Goal: Information Seeking & Learning: Learn about a topic

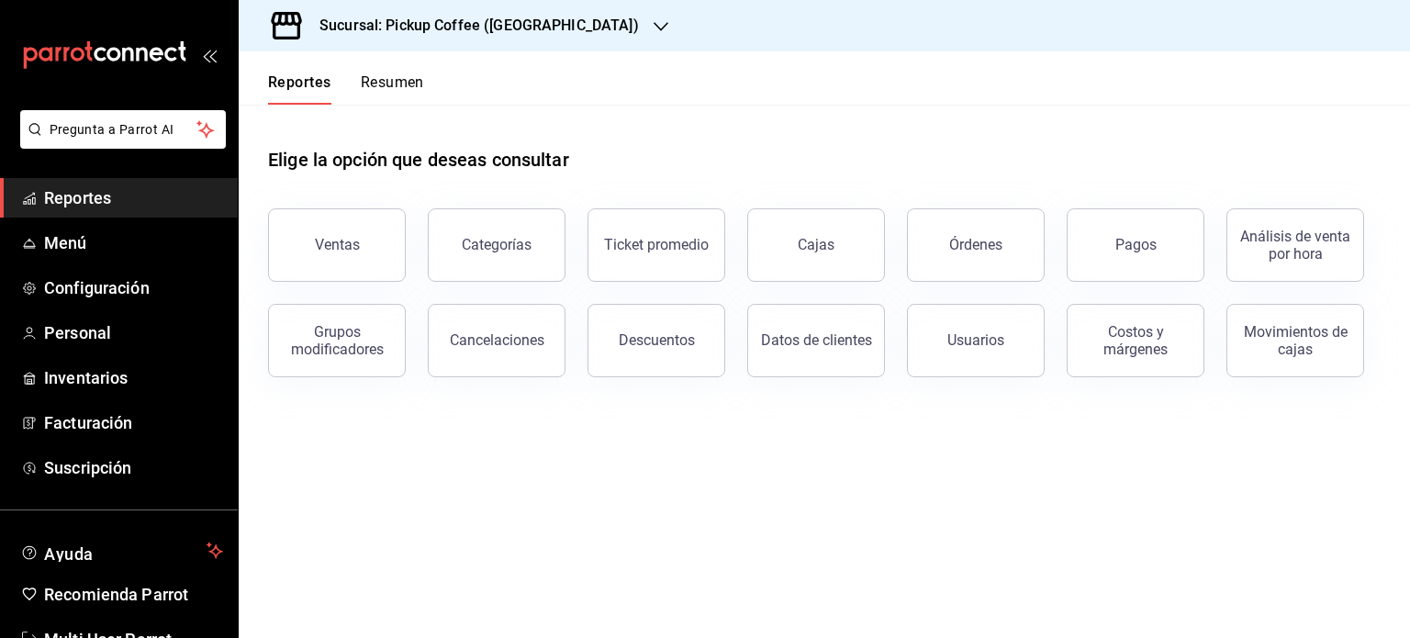
click at [411, 79] on button "Resumen" at bounding box center [392, 88] width 63 height 31
click at [398, 85] on html "Pregunta a Parrot AI Reportes Menú Configuración Personal Inventarios Facturaci…" at bounding box center [705, 319] width 1410 height 638
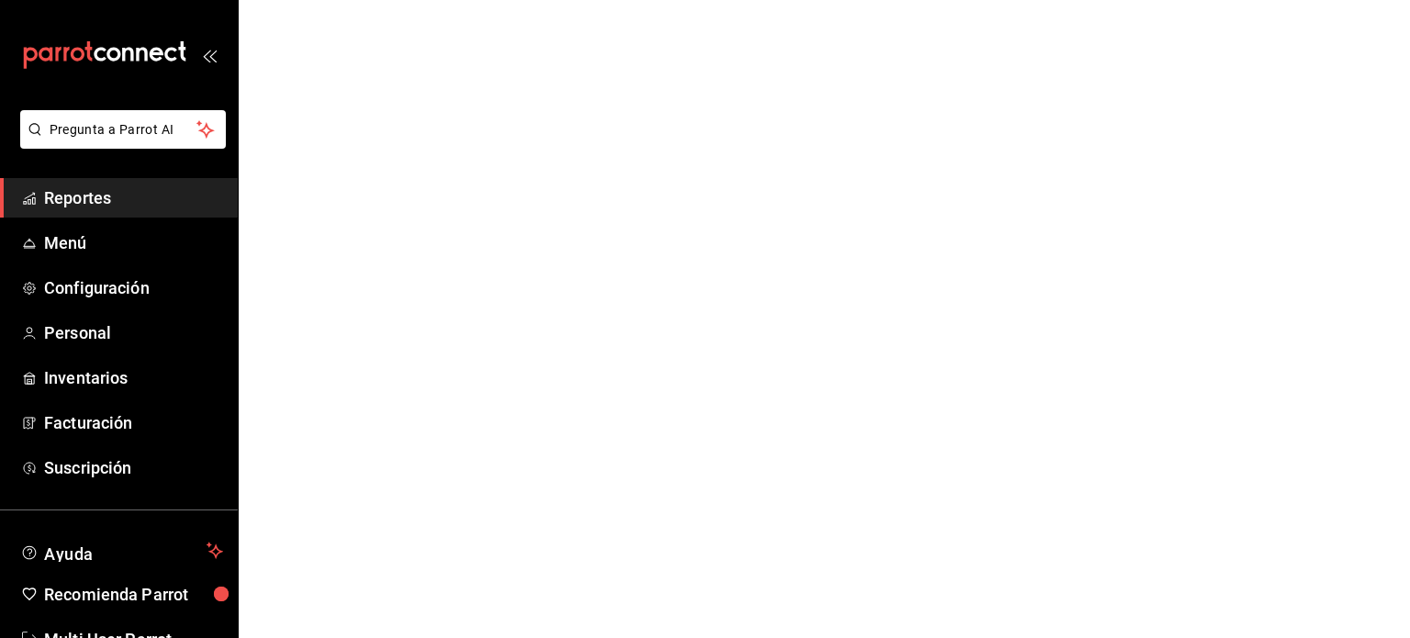
click at [398, 0] on html "Pregunta a Parrot AI Reportes Menú Configuración Personal Inventarios Facturaci…" at bounding box center [705, 0] width 1410 height 0
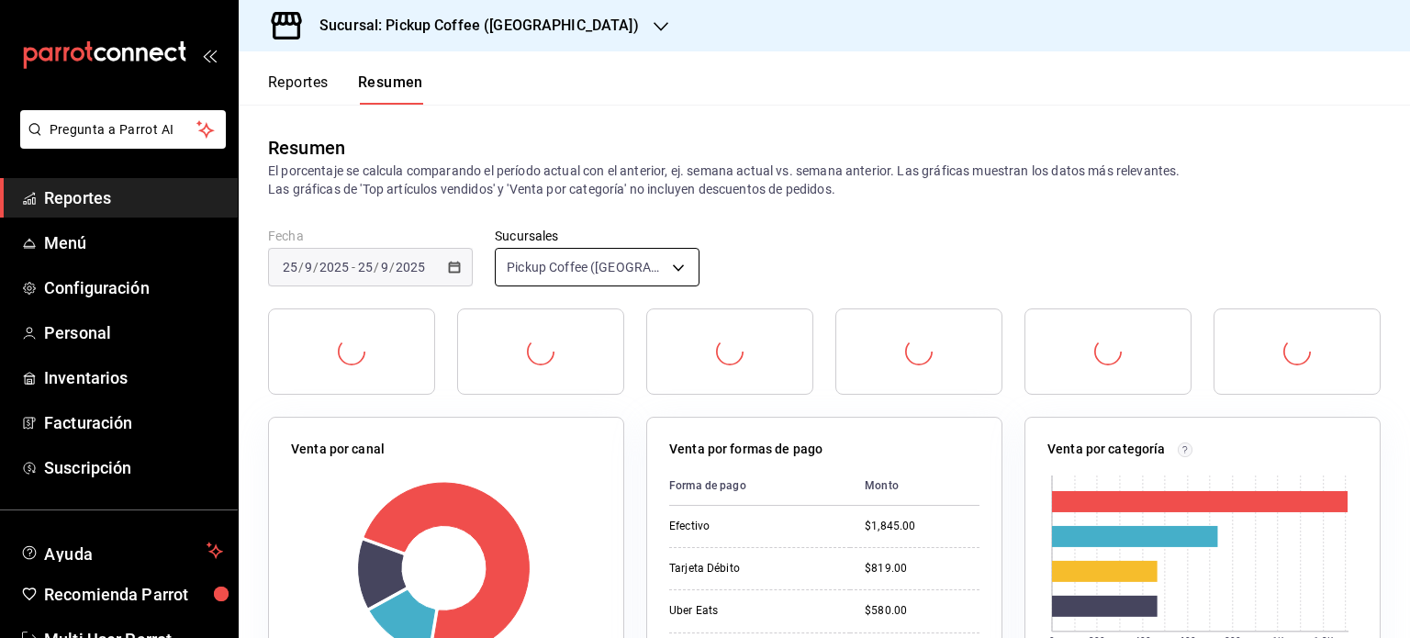
click at [684, 271] on body "Pregunta a Parrot AI Reportes Menú Configuración Personal Inventarios Facturaci…" at bounding box center [705, 319] width 1410 height 638
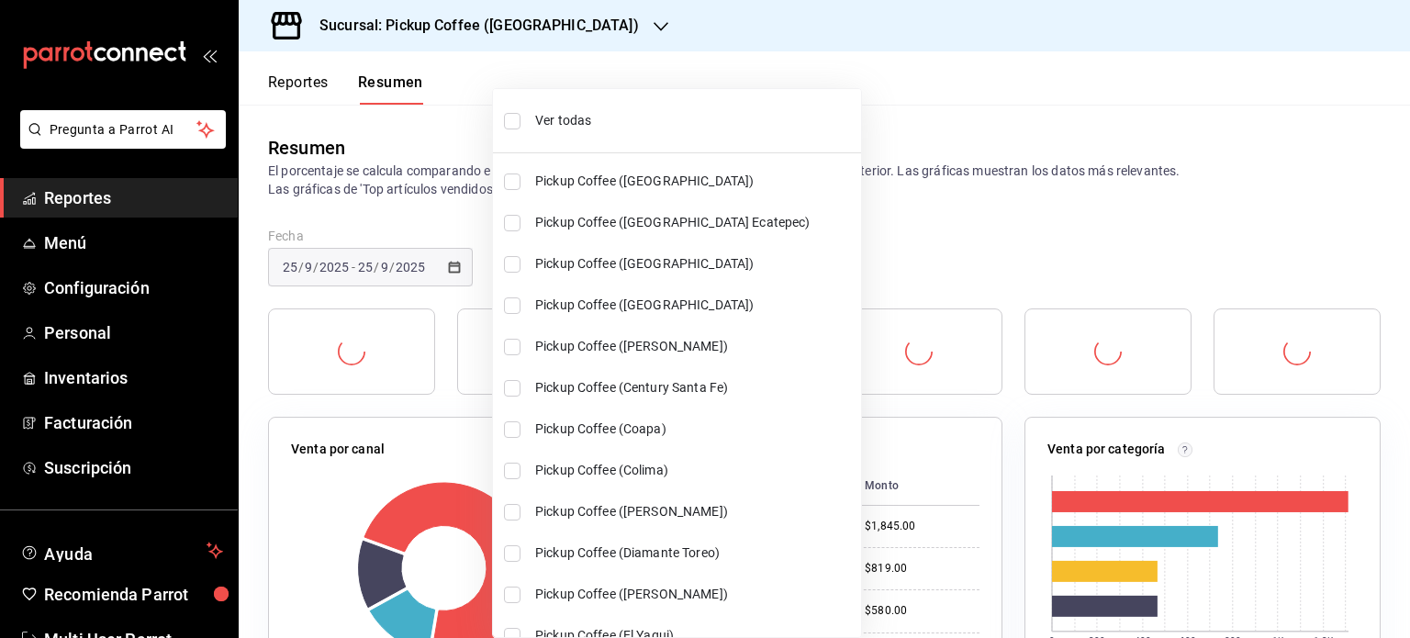
click at [508, 124] on input "checkbox" at bounding box center [512, 121] width 17 height 17
checkbox input "true"
type input "[object Object],[object Object],[object Object],[object Object],[object Object]…"
checkbox input "true"
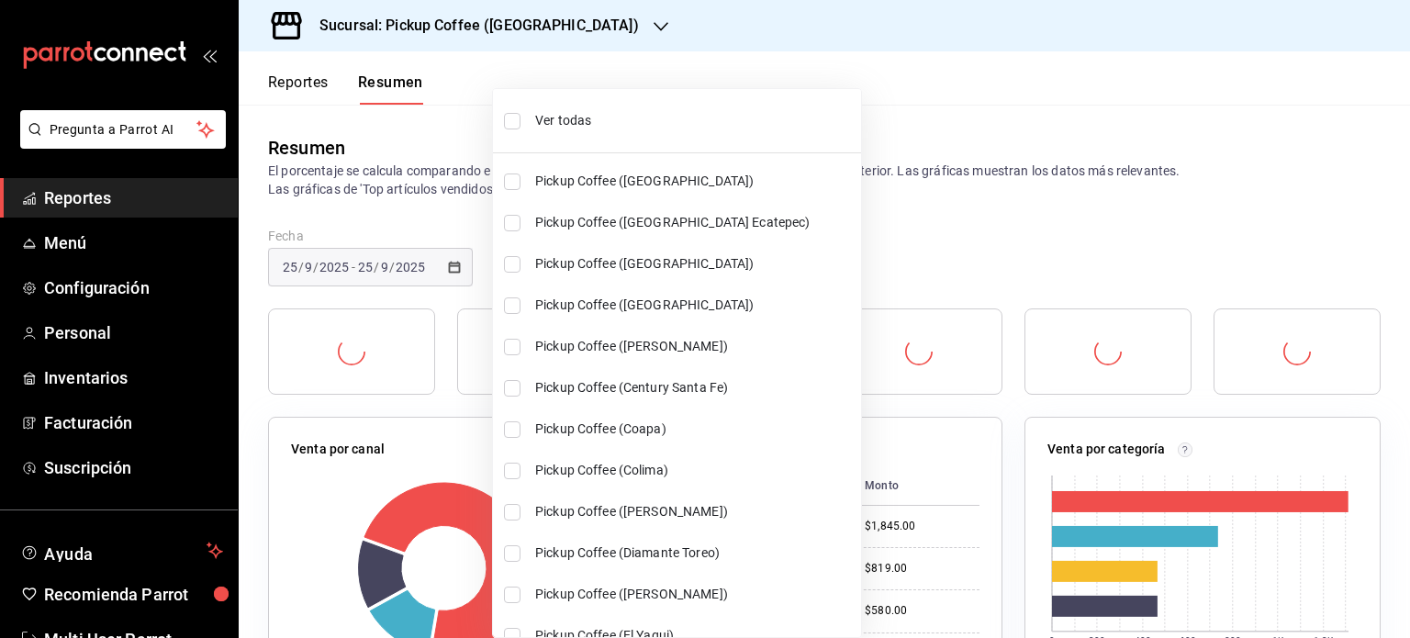
checkbox input "true"
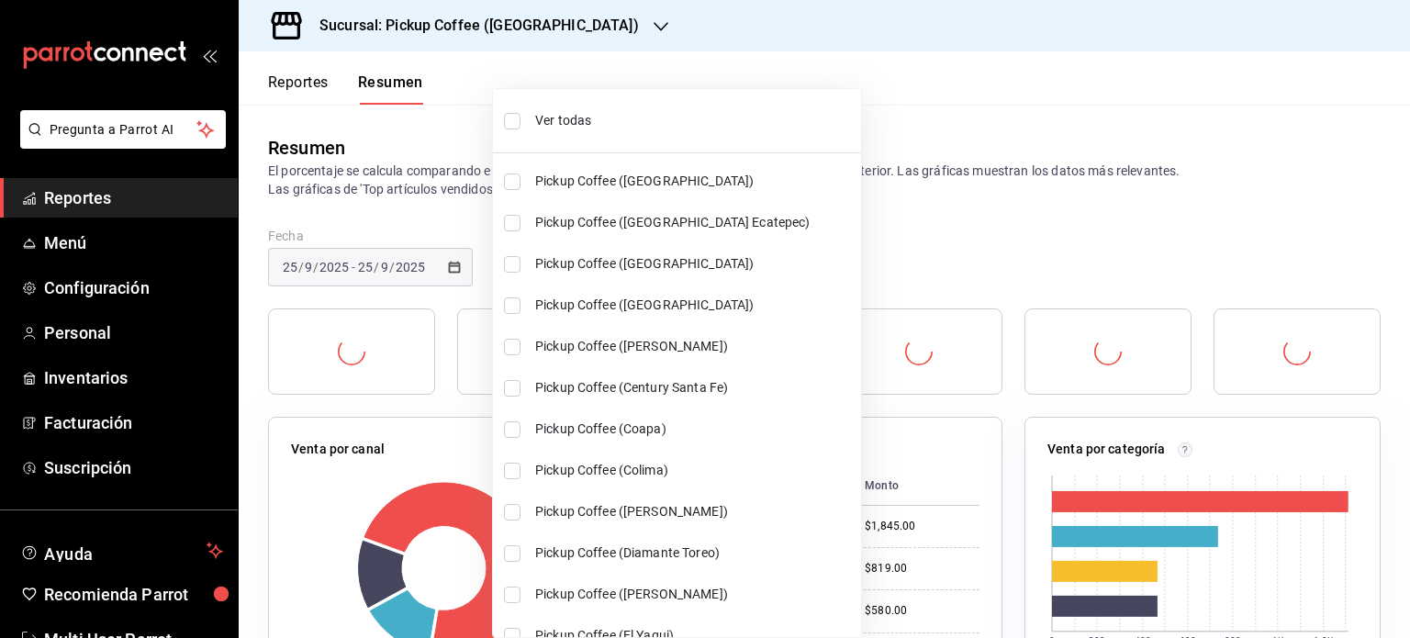
checkbox input "true"
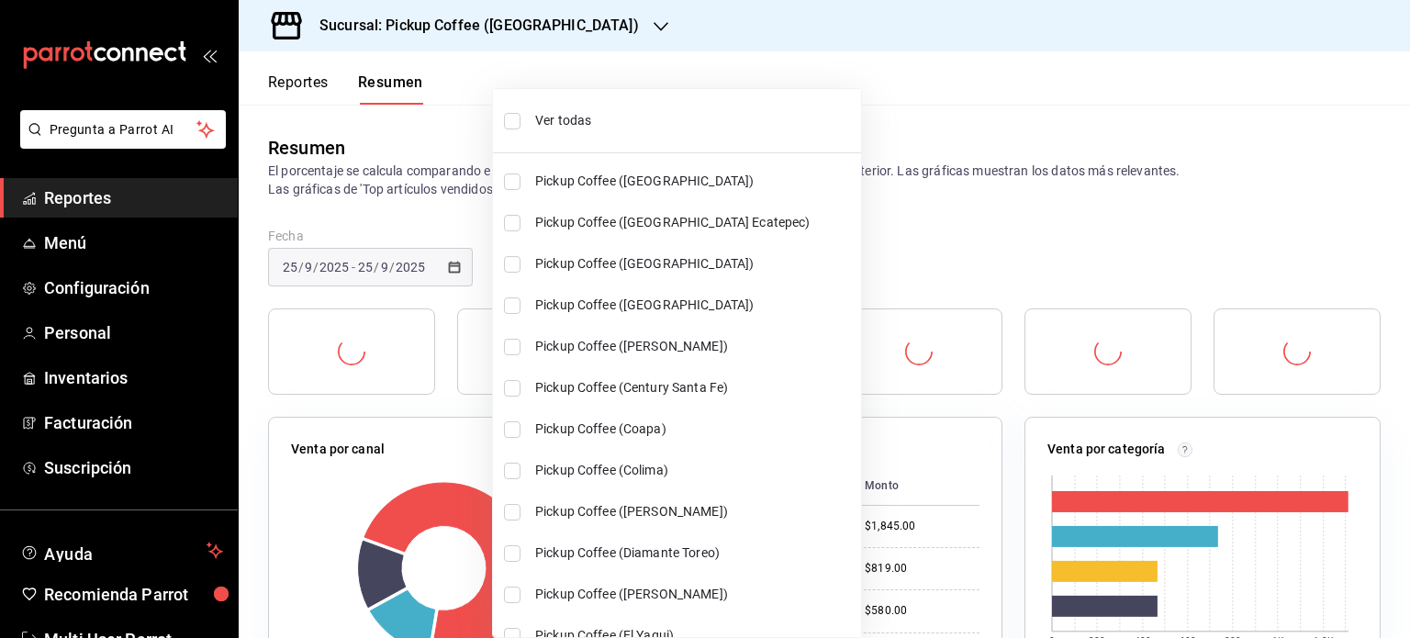
checkbox input "true"
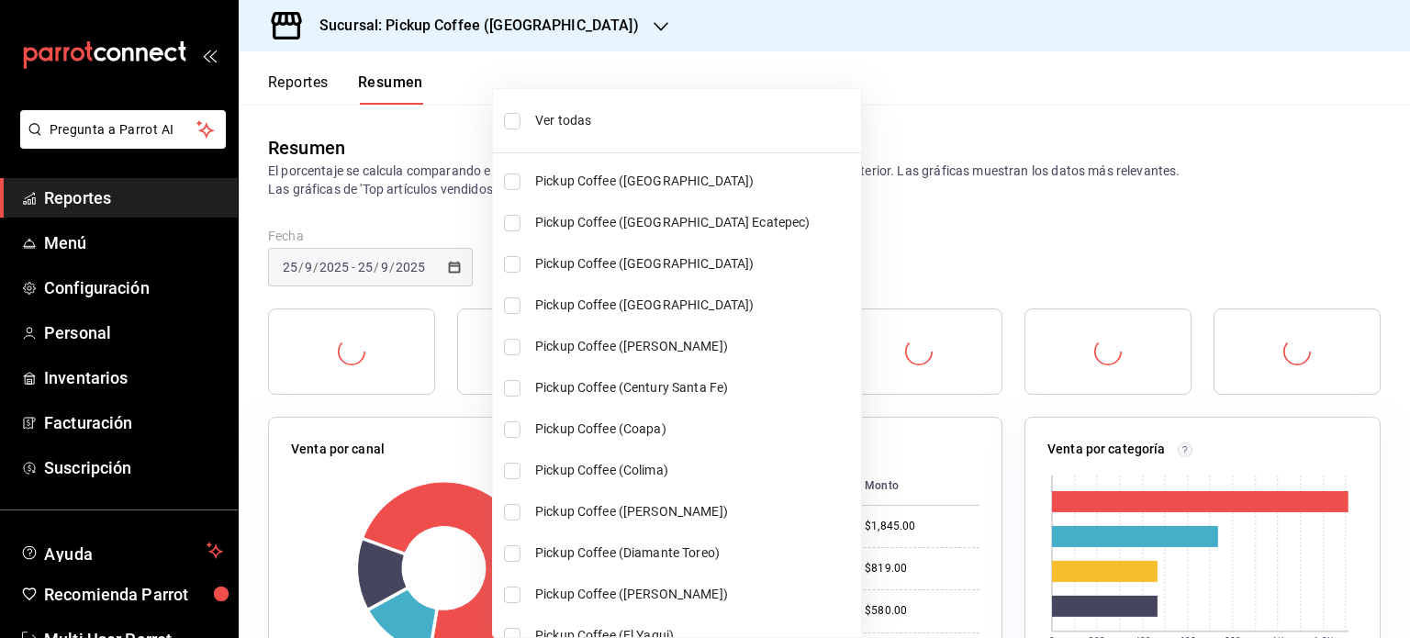
checkbox input "true"
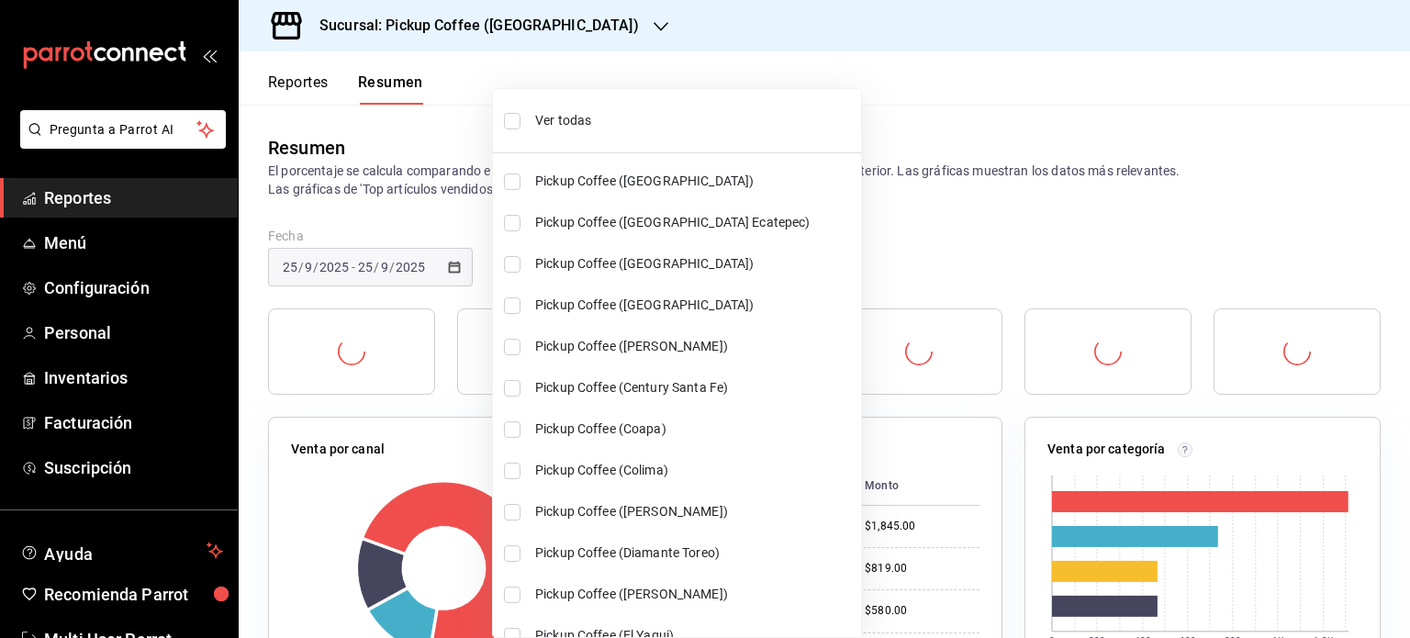
checkbox input "true"
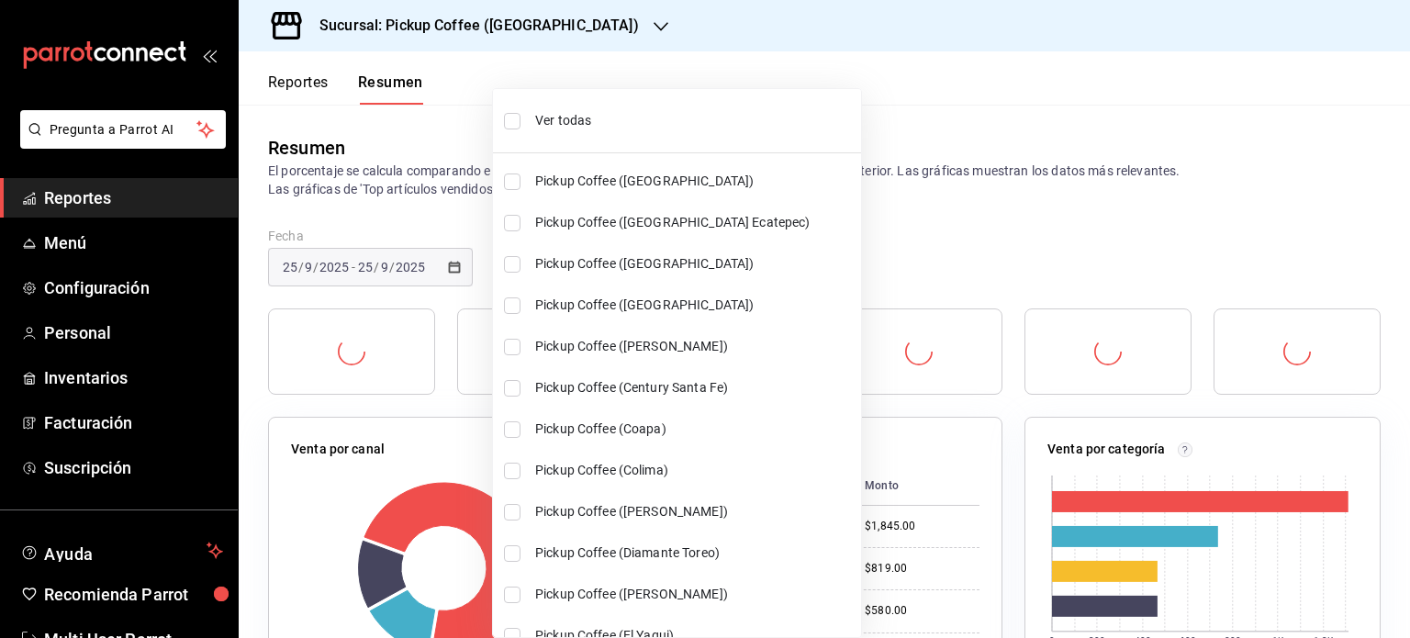
checkbox input "true"
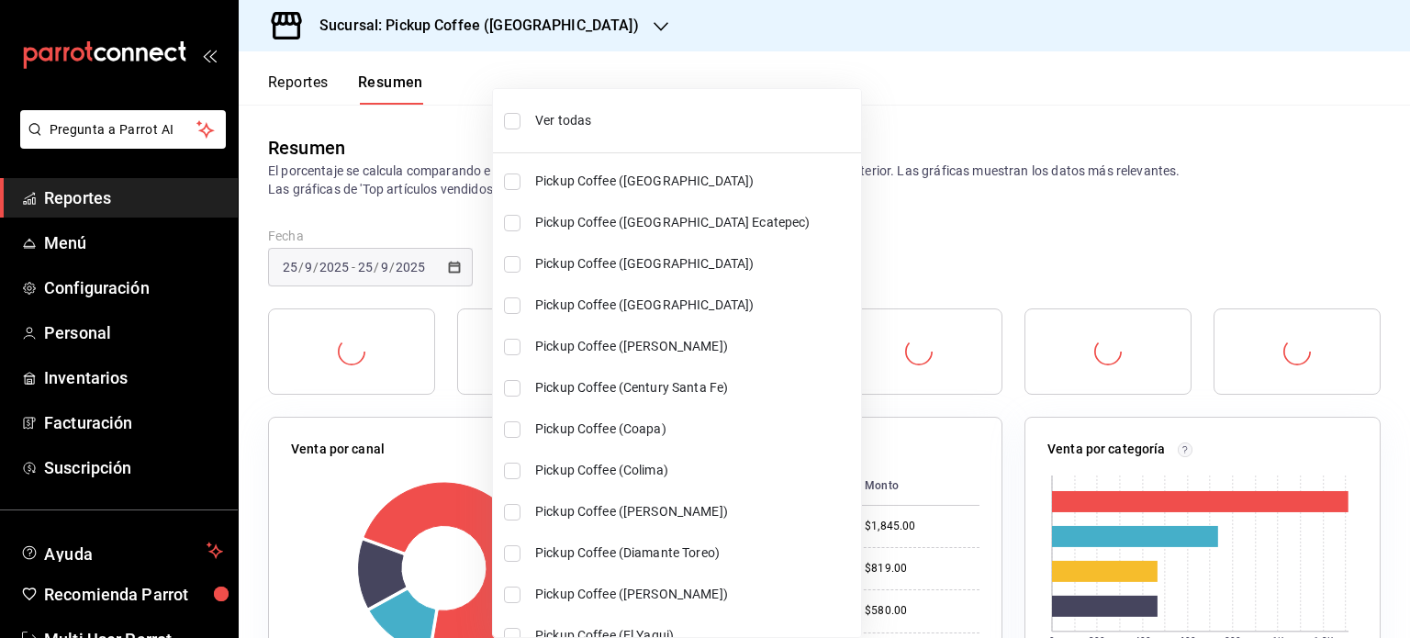
checkbox input "true"
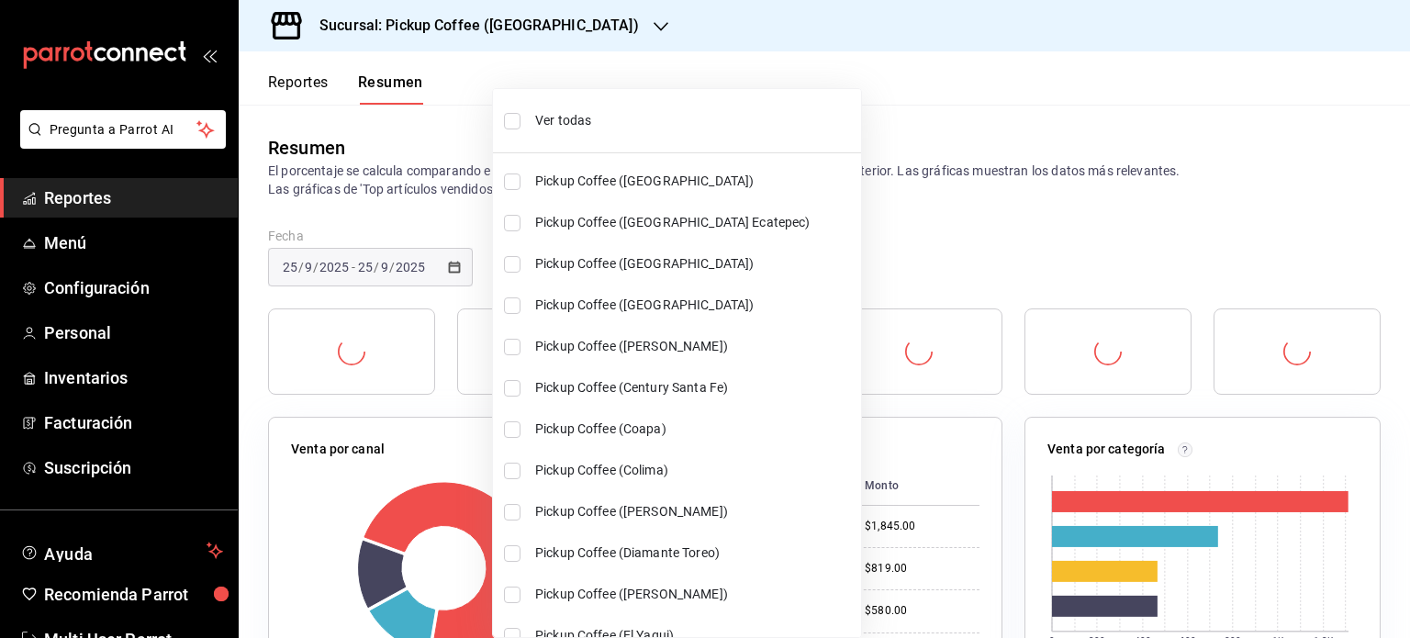
checkbox input "true"
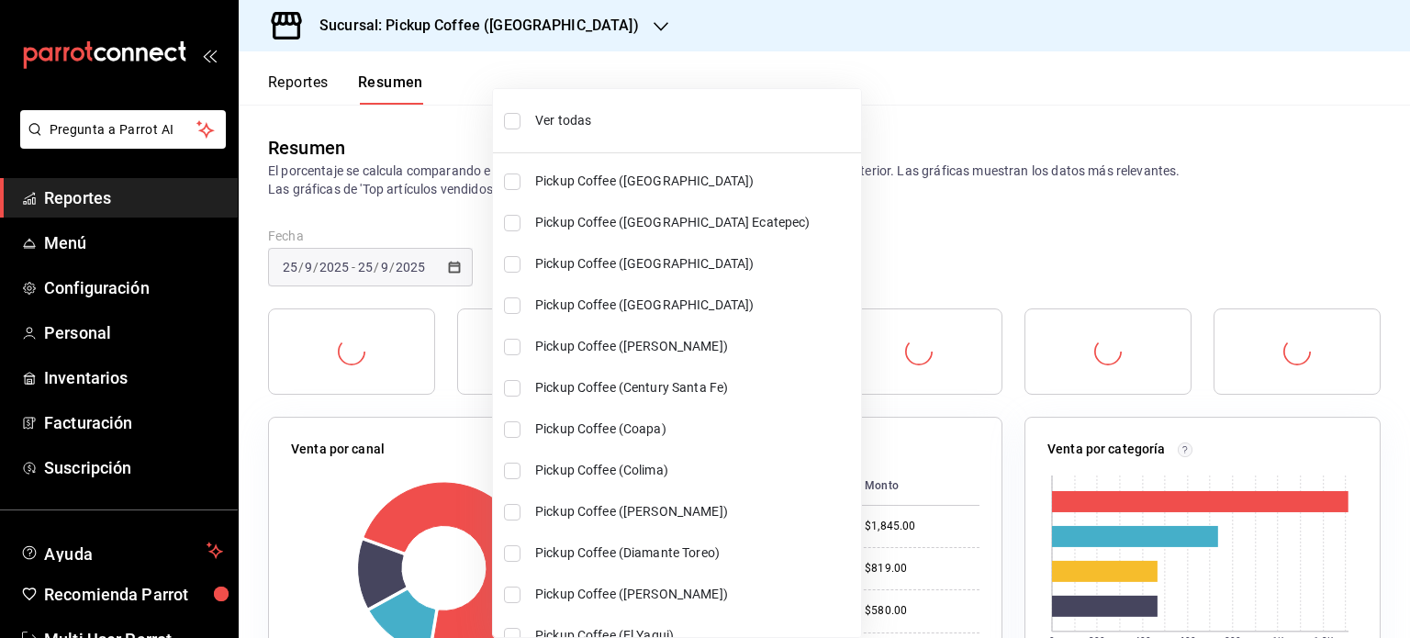
checkbox input "true"
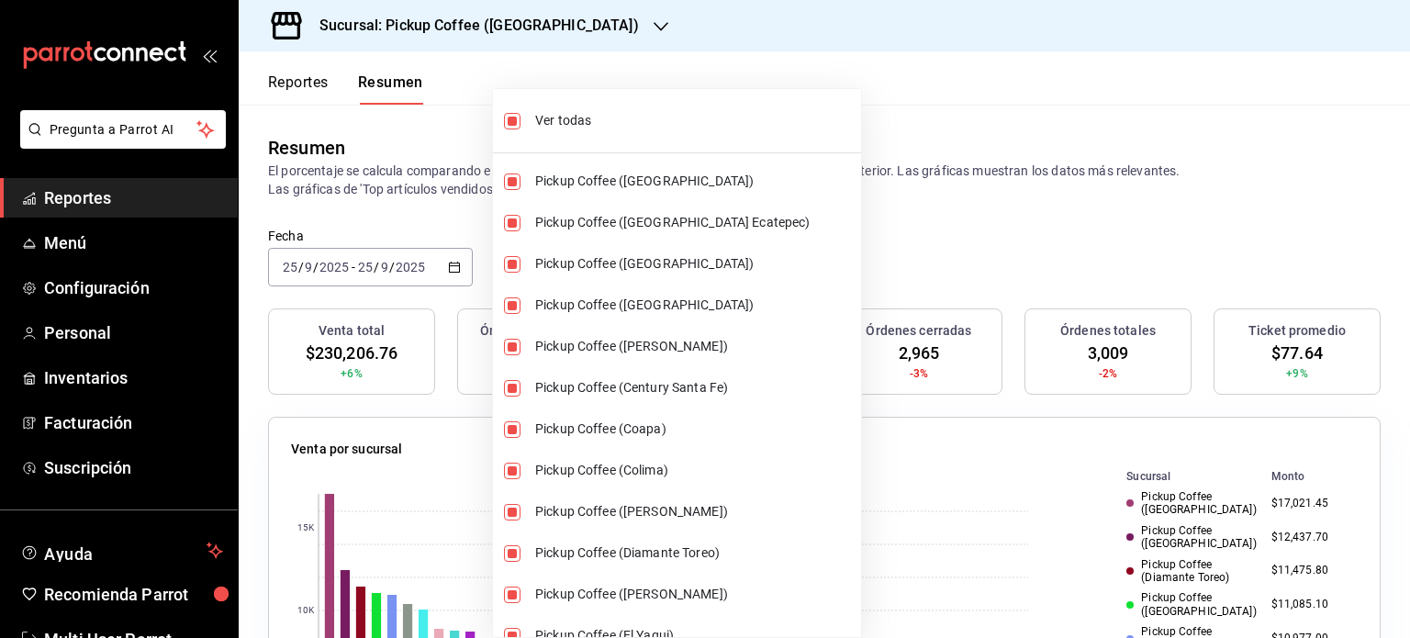
click at [981, 257] on div at bounding box center [705, 319] width 1410 height 638
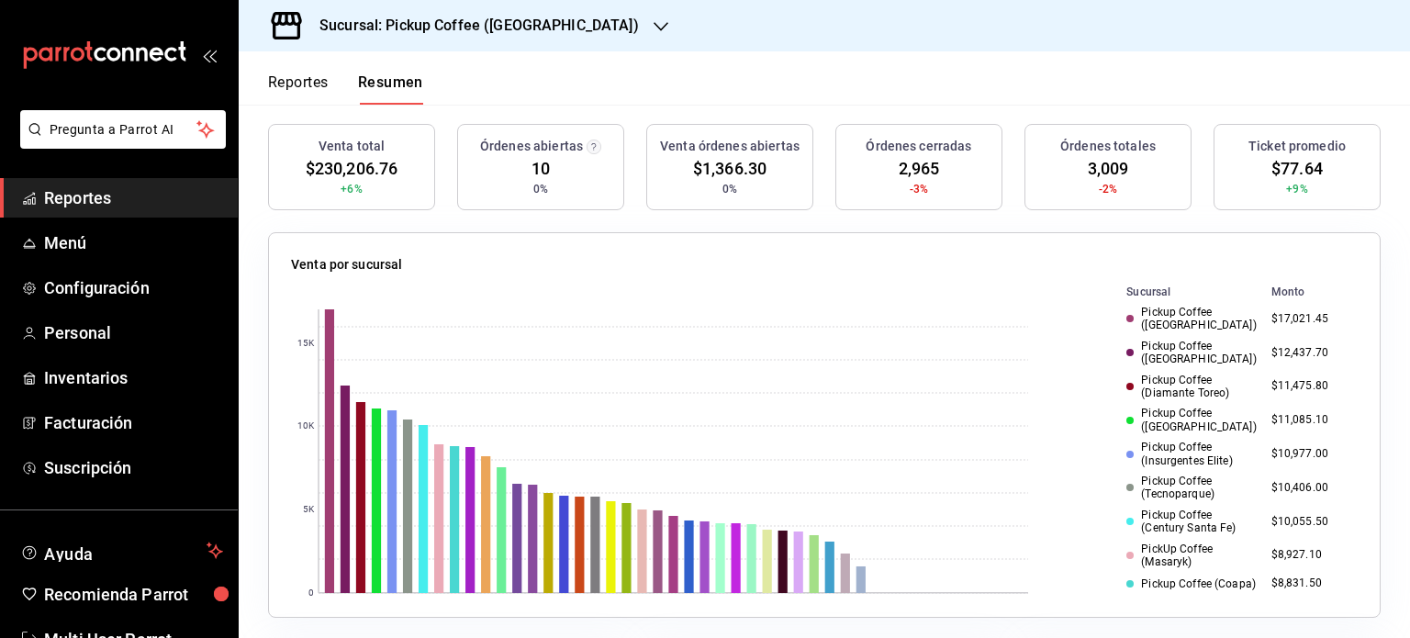
click at [452, 25] on h3 "Sucursal: Pickup Coffee ([GEOGRAPHIC_DATA])" at bounding box center [472, 26] width 334 height 22
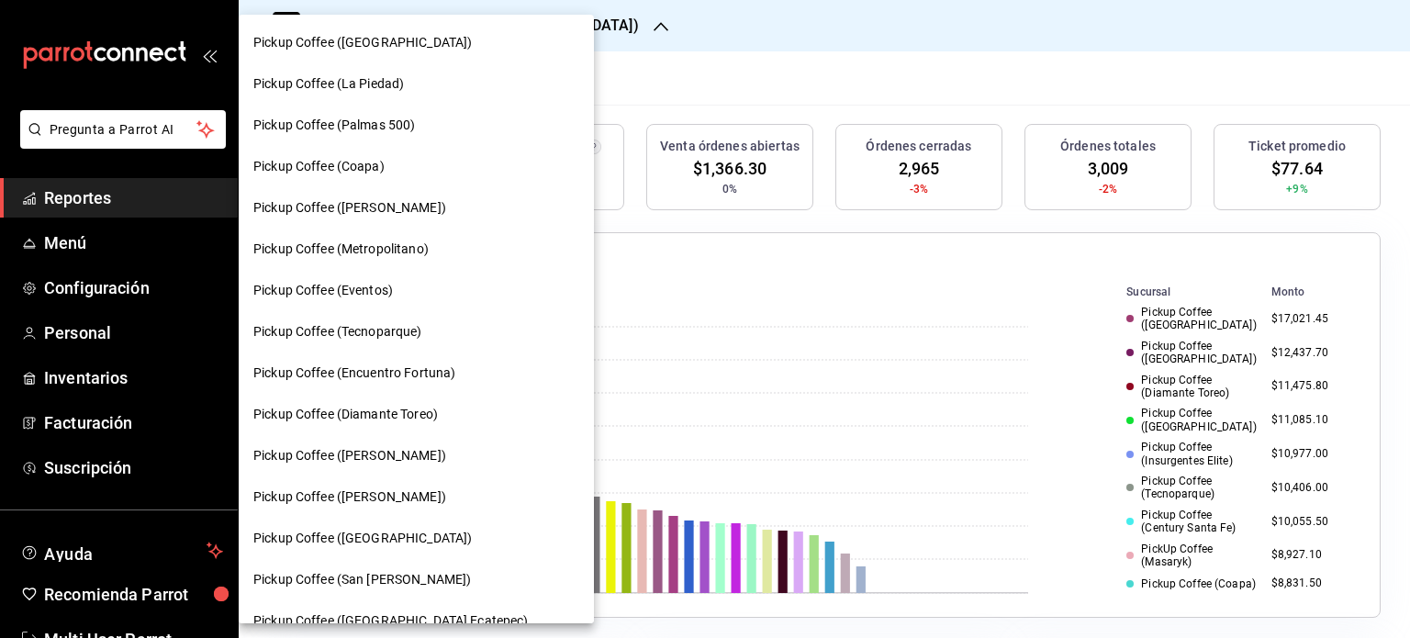
click at [902, 87] on div at bounding box center [705, 319] width 1410 height 638
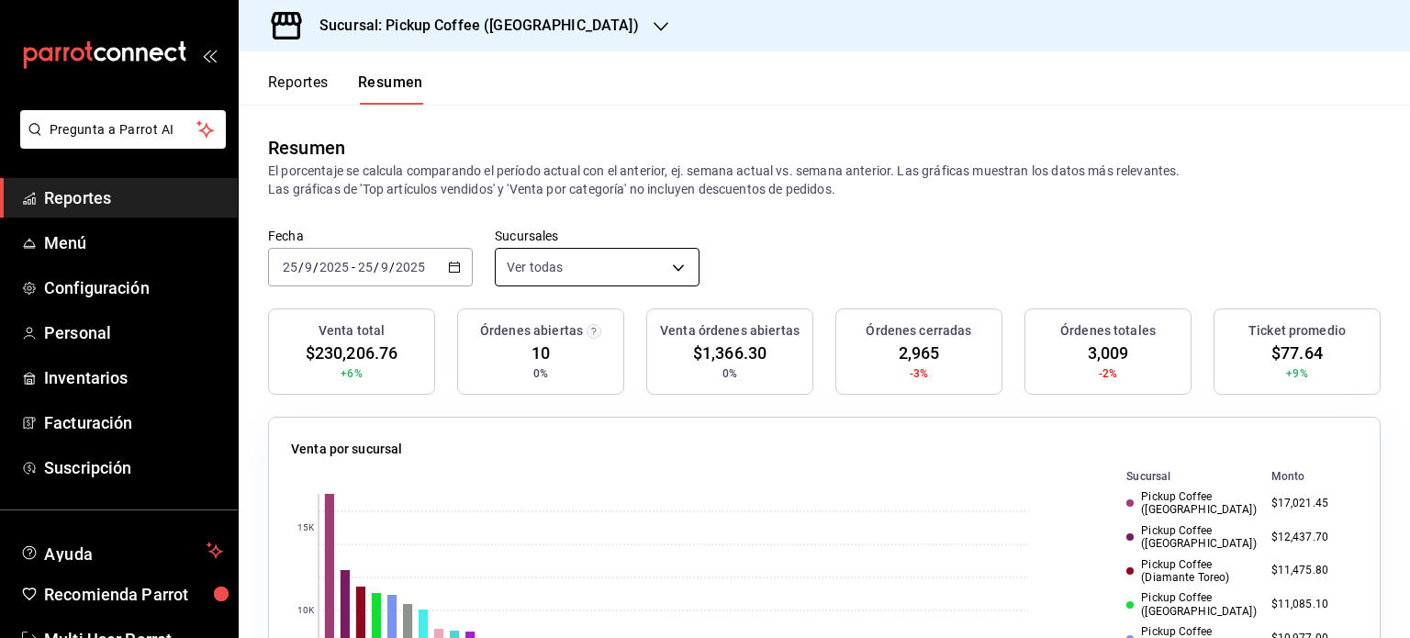
click at [661, 268] on body "Pregunta a Parrot AI Reportes Menú Configuración Personal Inventarios Facturaci…" at bounding box center [705, 319] width 1410 height 638
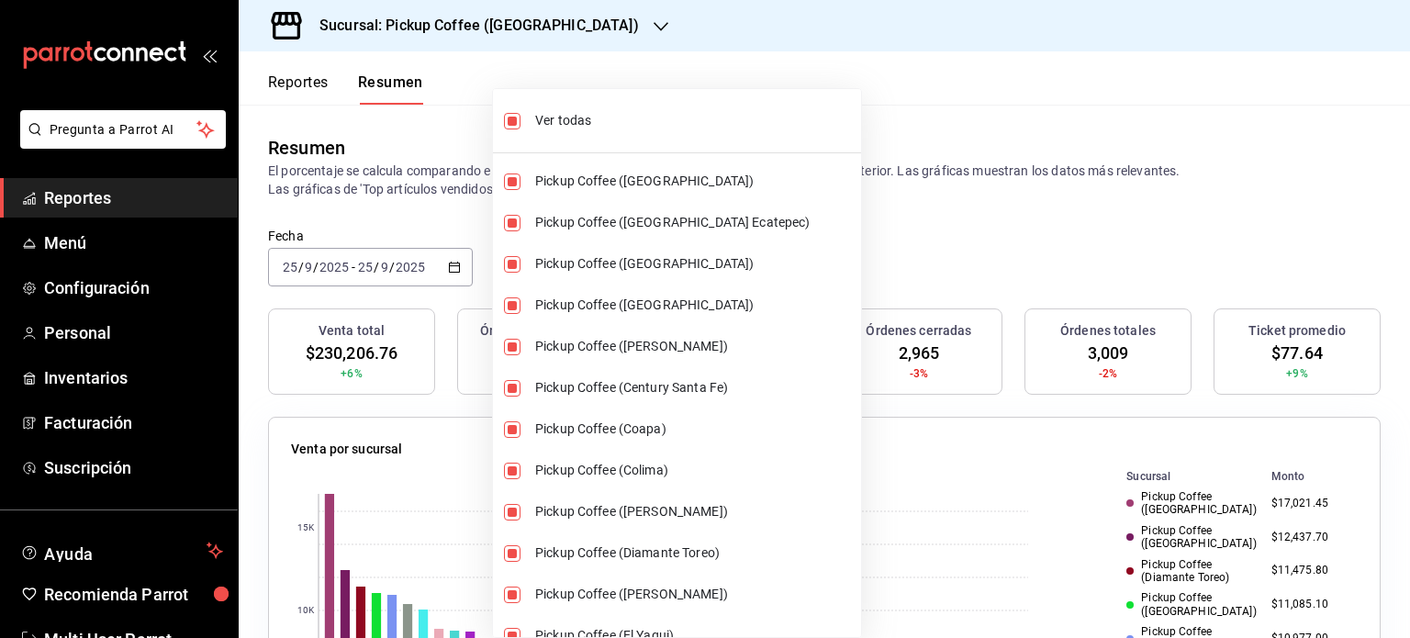
click at [518, 129] on li "Ver todas" at bounding box center [677, 120] width 368 height 49
type input "[object Object]"
checkbox input "false"
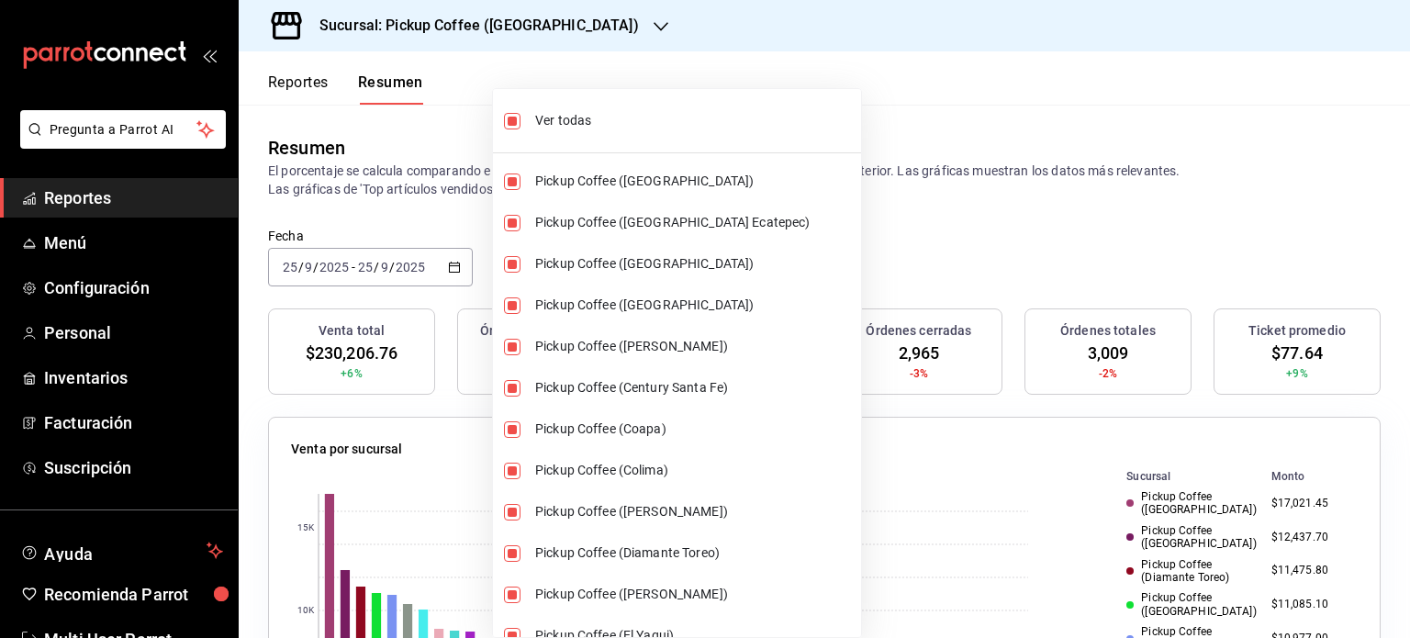
checkbox input "false"
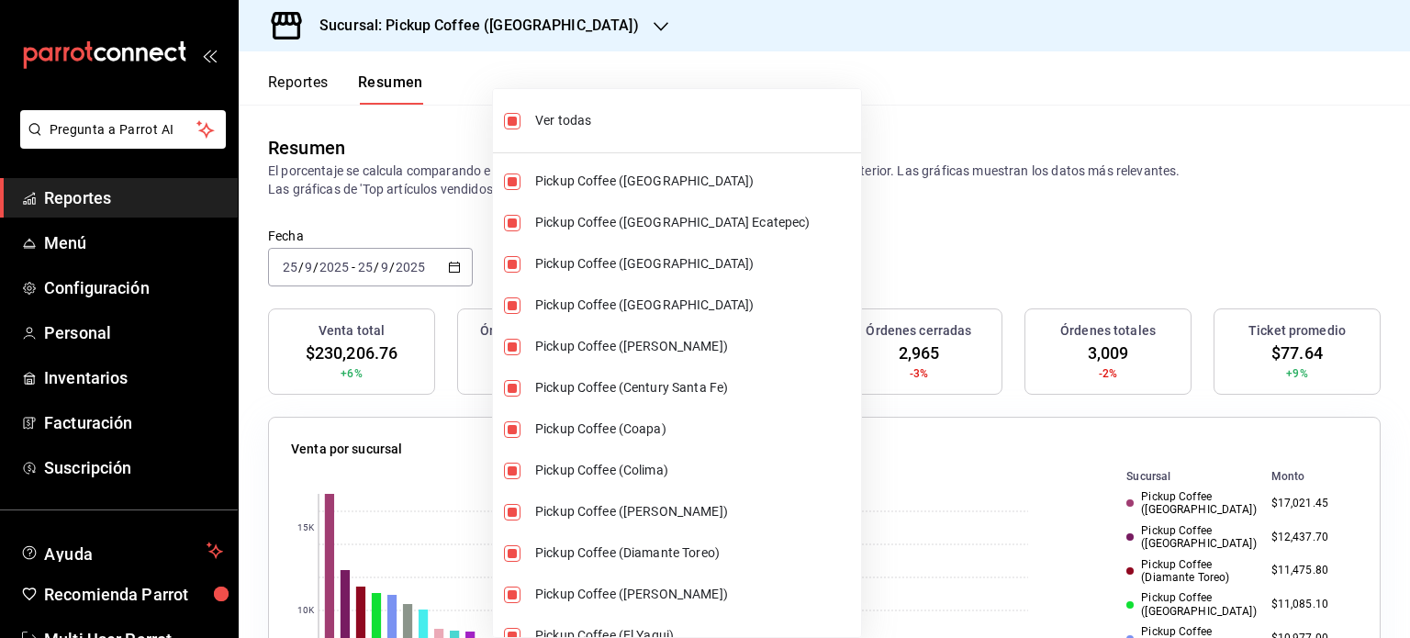
checkbox input "false"
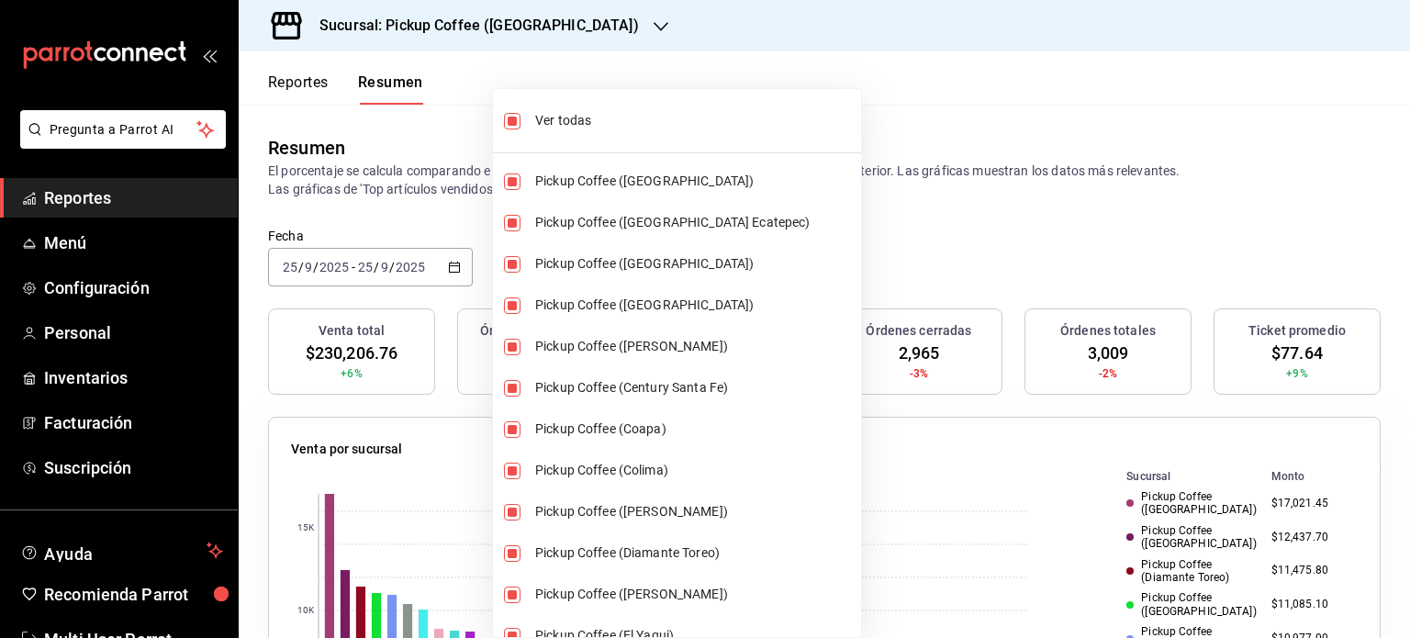
checkbox input "false"
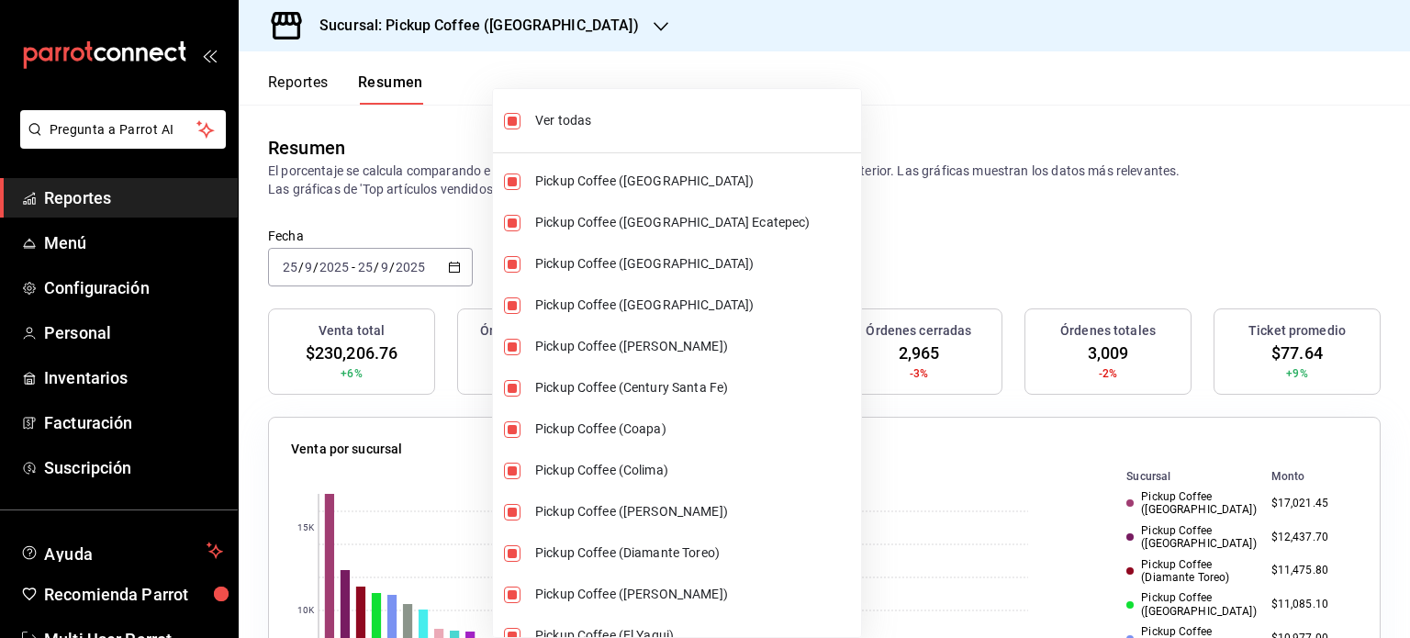
checkbox input "false"
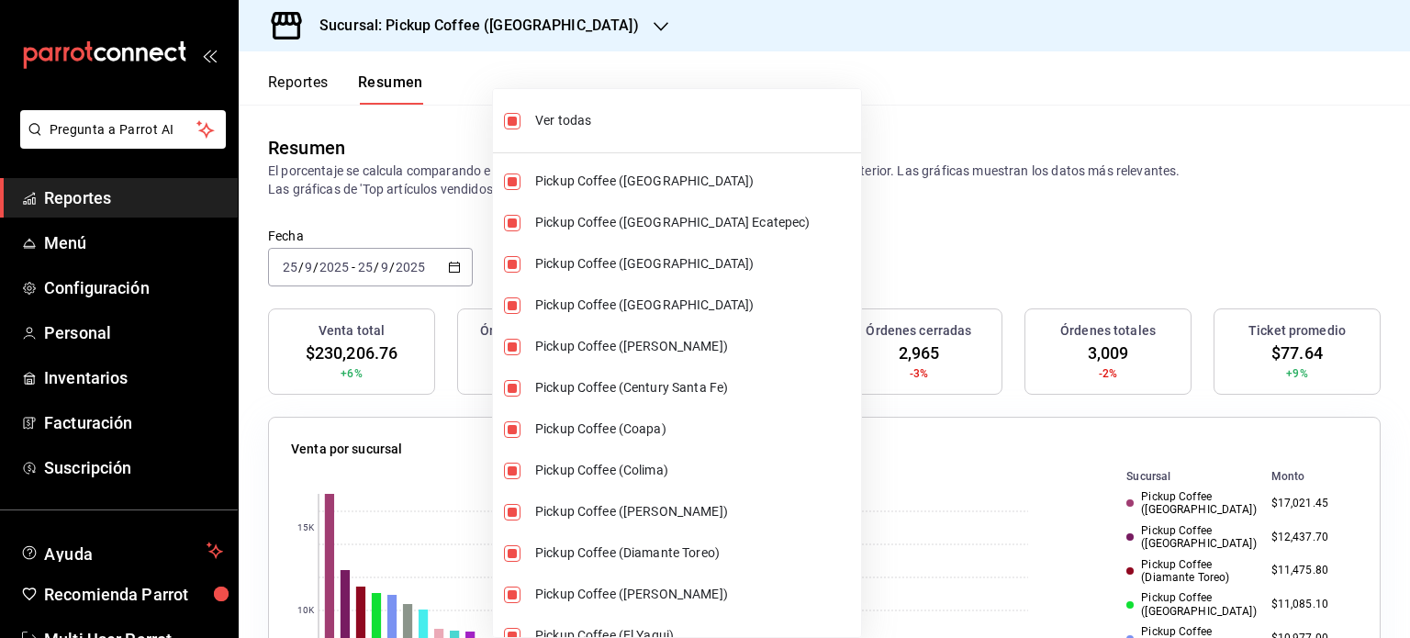
checkbox input "false"
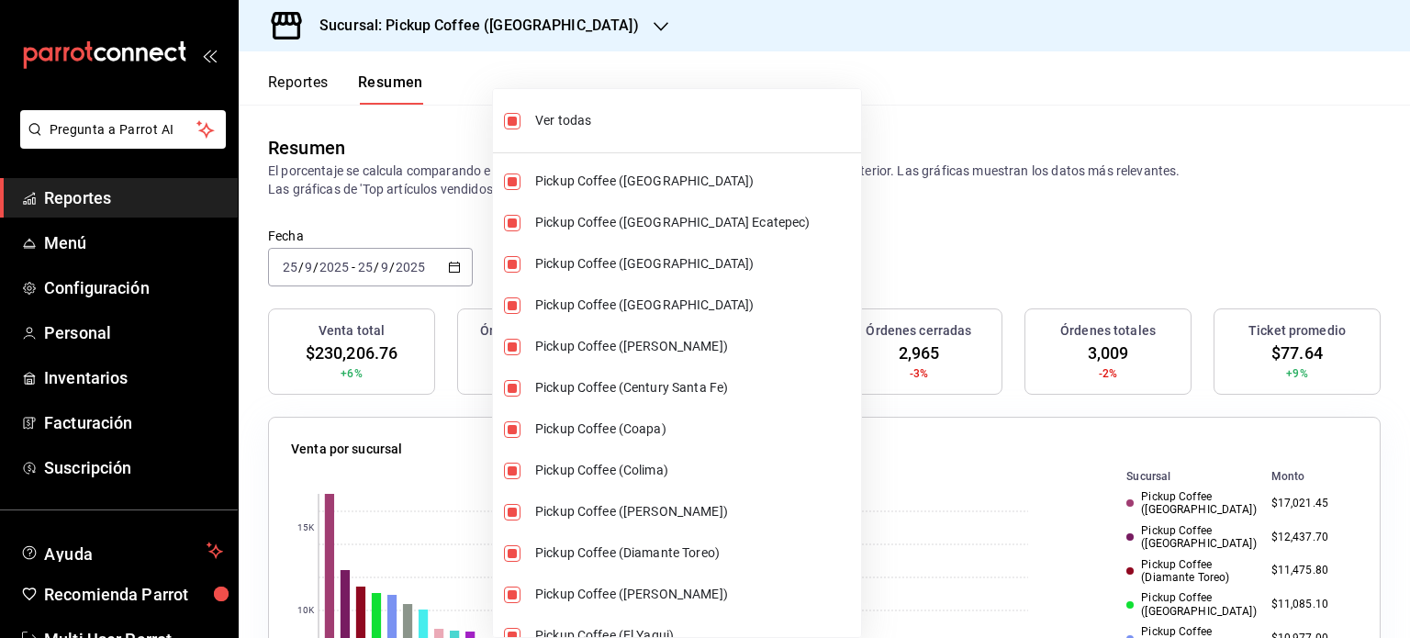
checkbox input "false"
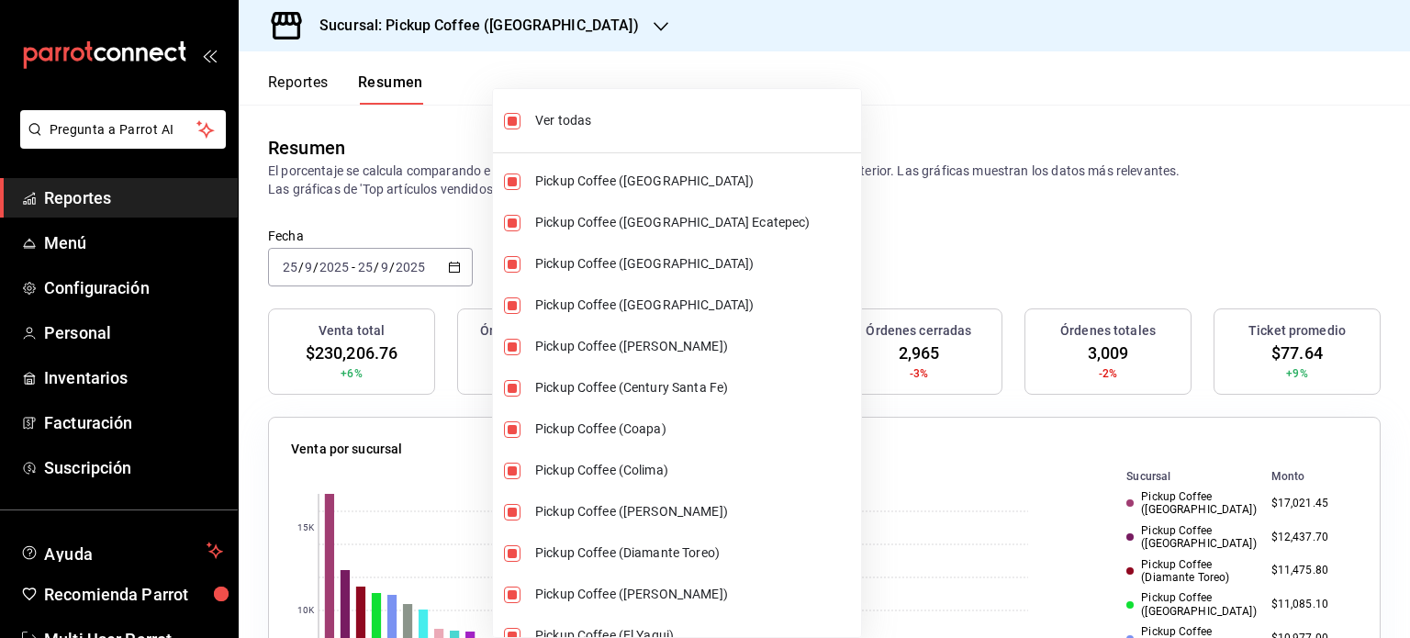
checkbox input "false"
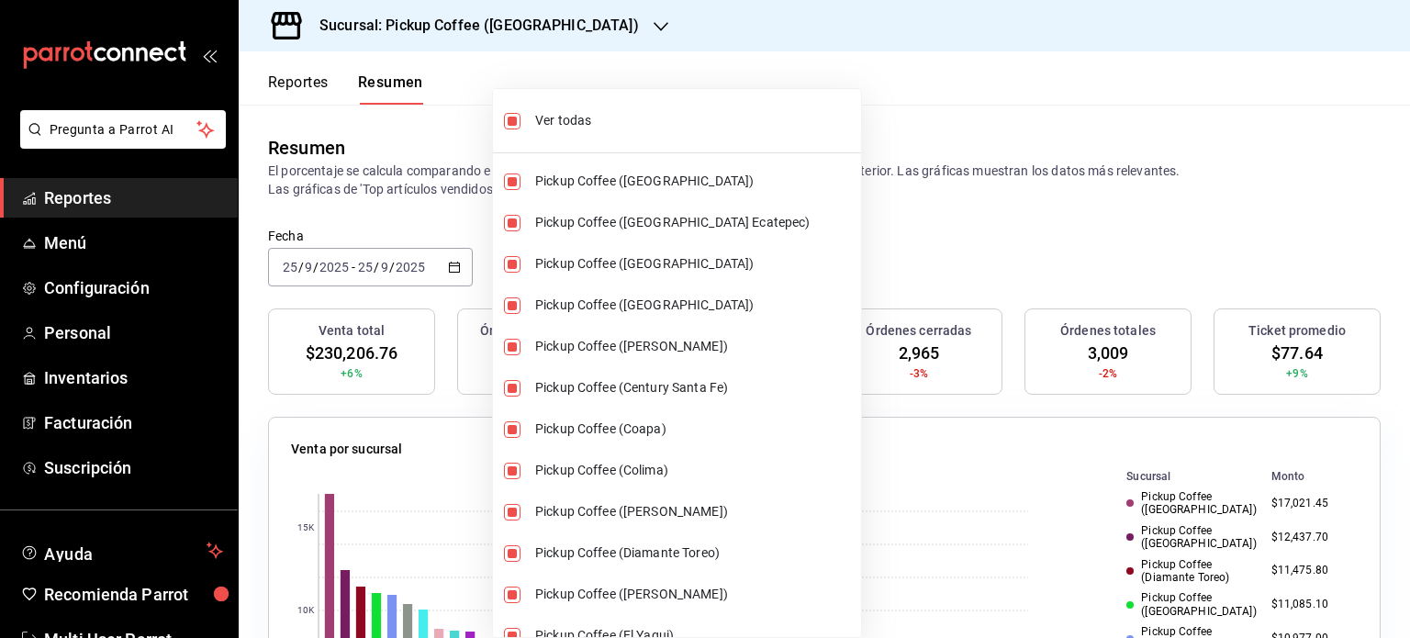
checkbox input "false"
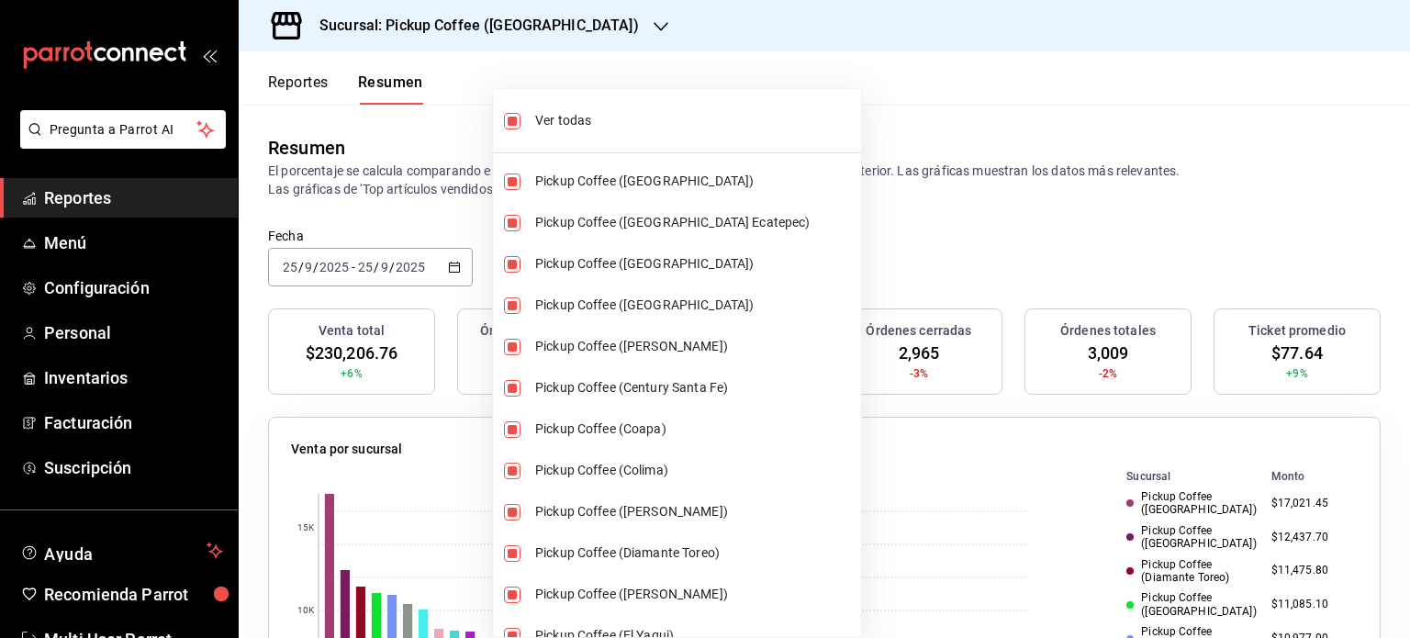
checkbox input "false"
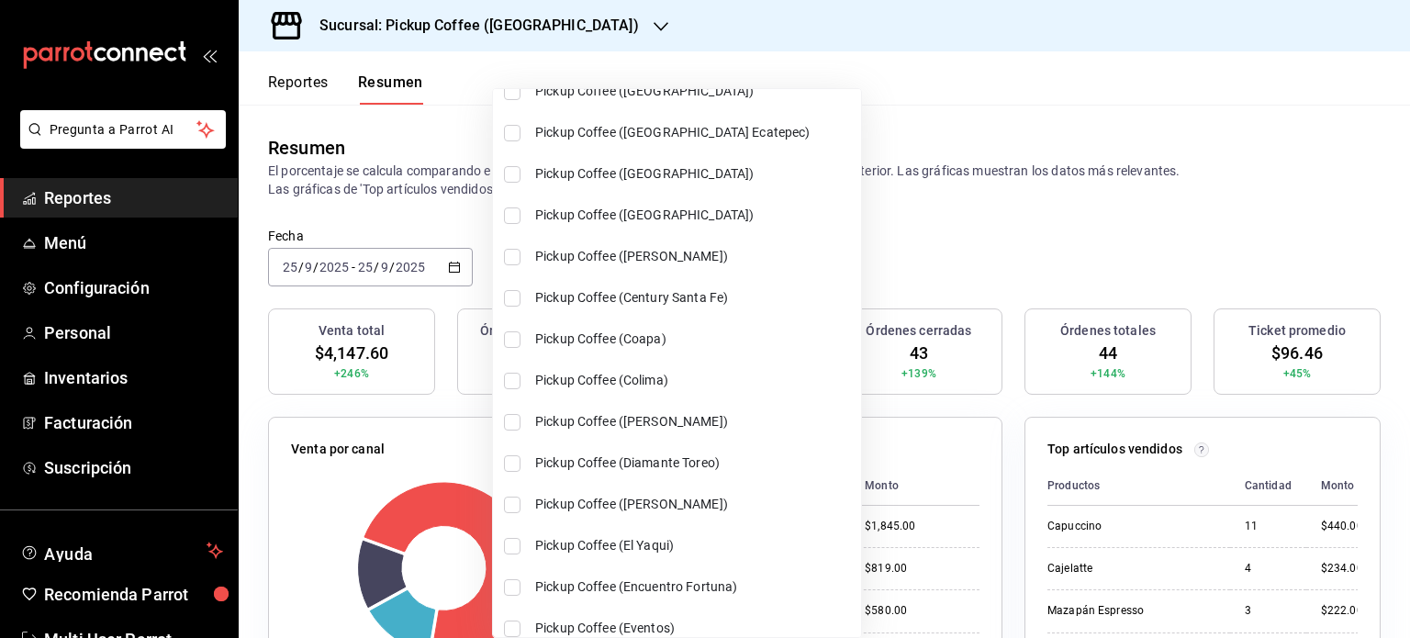
scroll to position [91, 0]
click at [514, 333] on input "checkbox" at bounding box center [512, 339] width 17 height 17
checkbox input "true"
type input "[object Object],[object Object]"
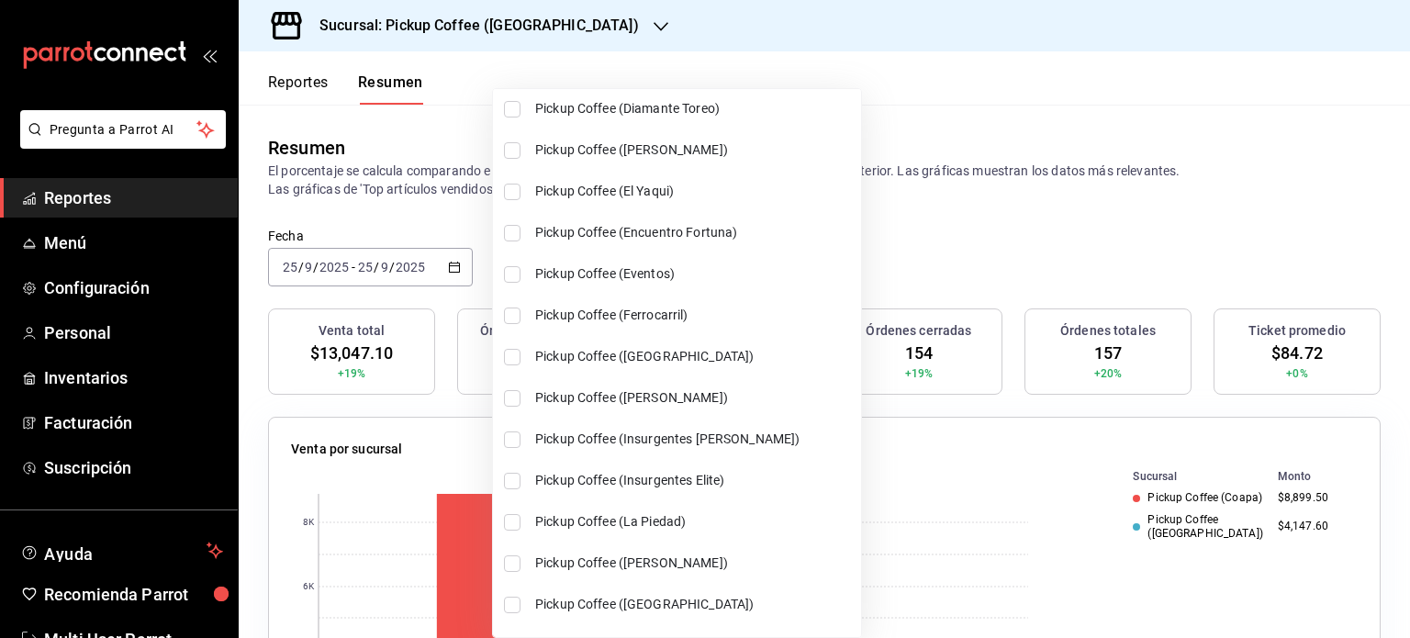
click at [510, 354] on input "checkbox" at bounding box center [512, 357] width 17 height 17
checkbox input "true"
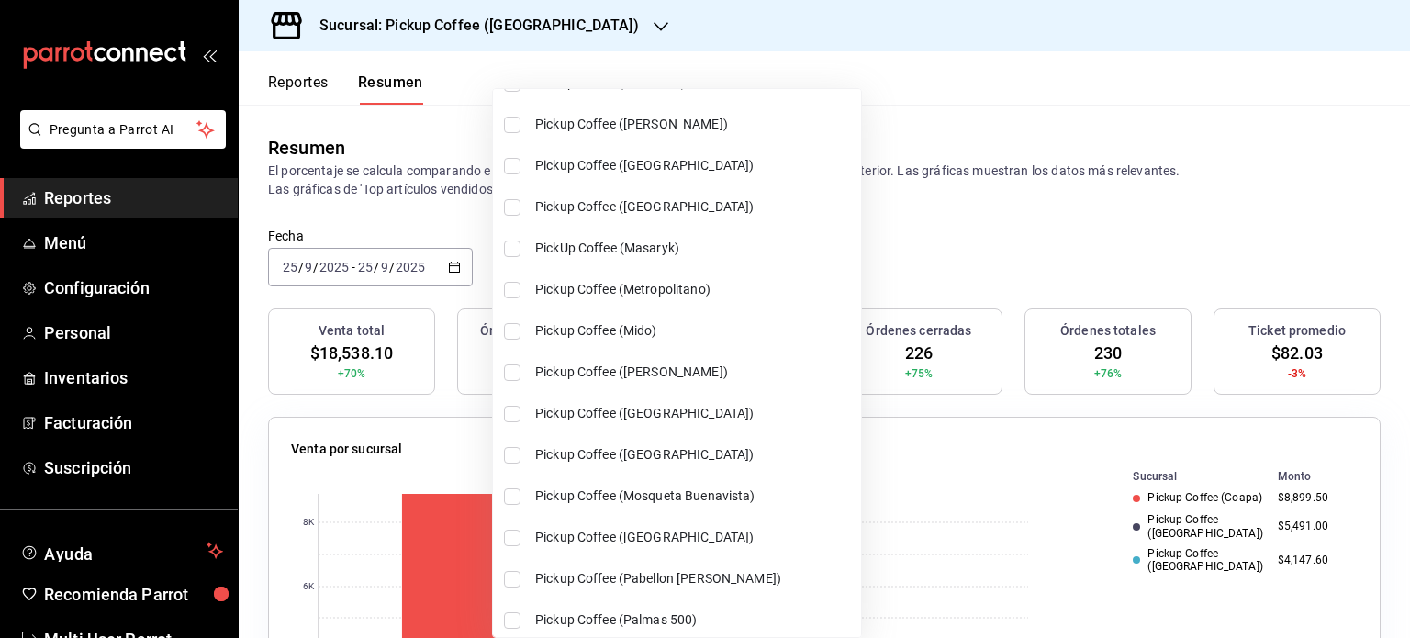
click at [509, 377] on li "Pickup Coffee ([PERSON_NAME])" at bounding box center [677, 372] width 368 height 41
type input "[object Object],[object Object],[object Object],[object Object]"
checkbox input "true"
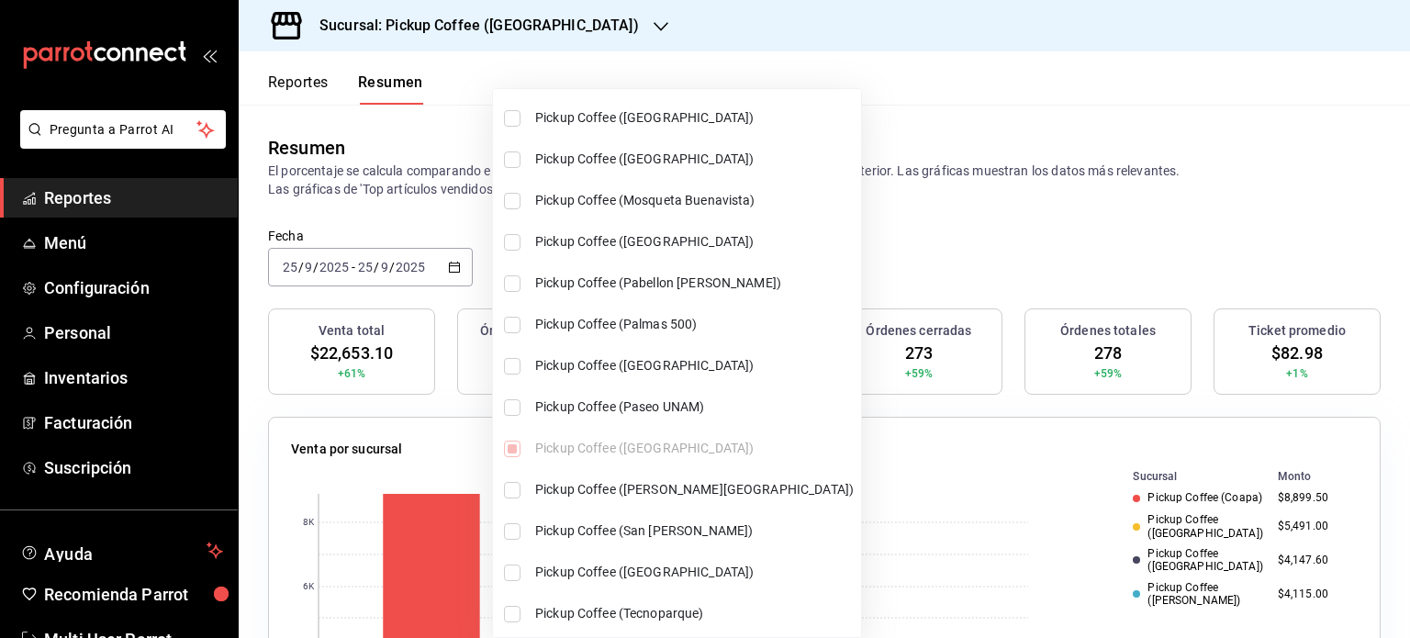
click at [510, 401] on input "checkbox" at bounding box center [512, 407] width 17 height 17
checkbox input "true"
type input "[object Object],[object Object],[object Object],[object Object],[object Object]"
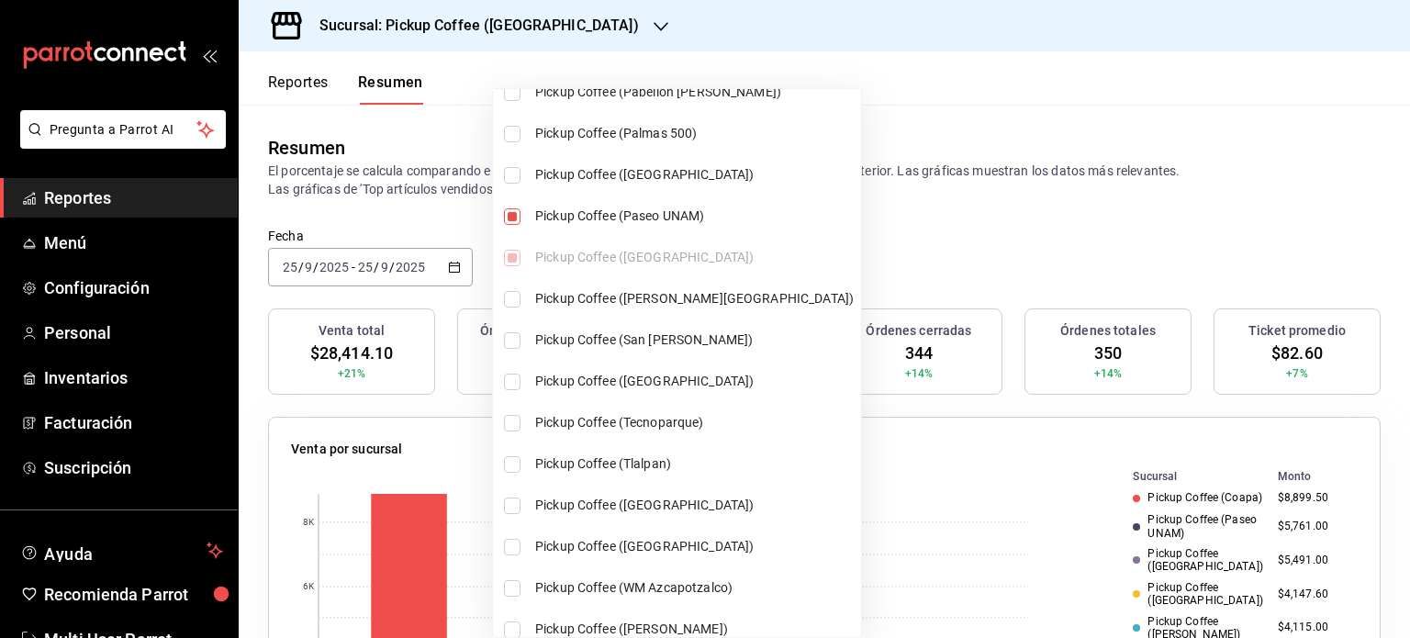
click at [509, 338] on input "checkbox" at bounding box center [512, 340] width 17 height 17
checkbox input "true"
type input "[object Object],[object Object],[object Object],[object Object],[object Object]…"
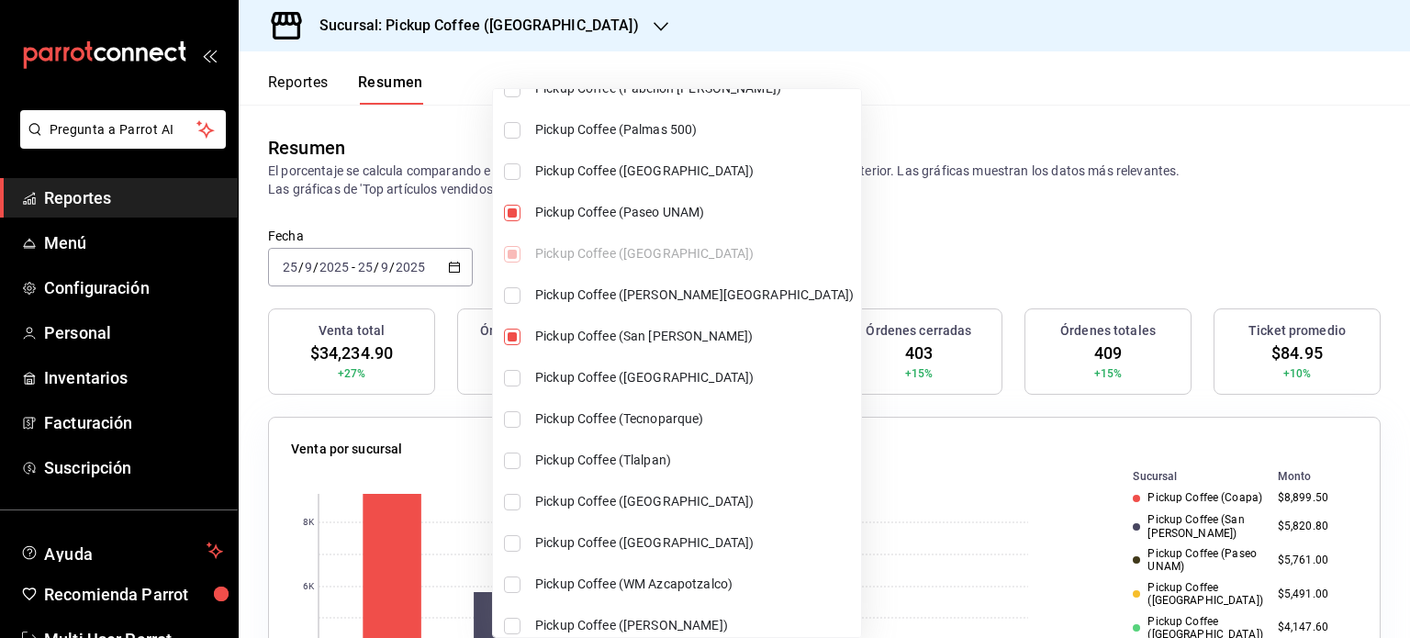
scroll to position [1375, 0]
click at [511, 499] on input "checkbox" at bounding box center [512, 500] width 17 height 17
checkbox input "true"
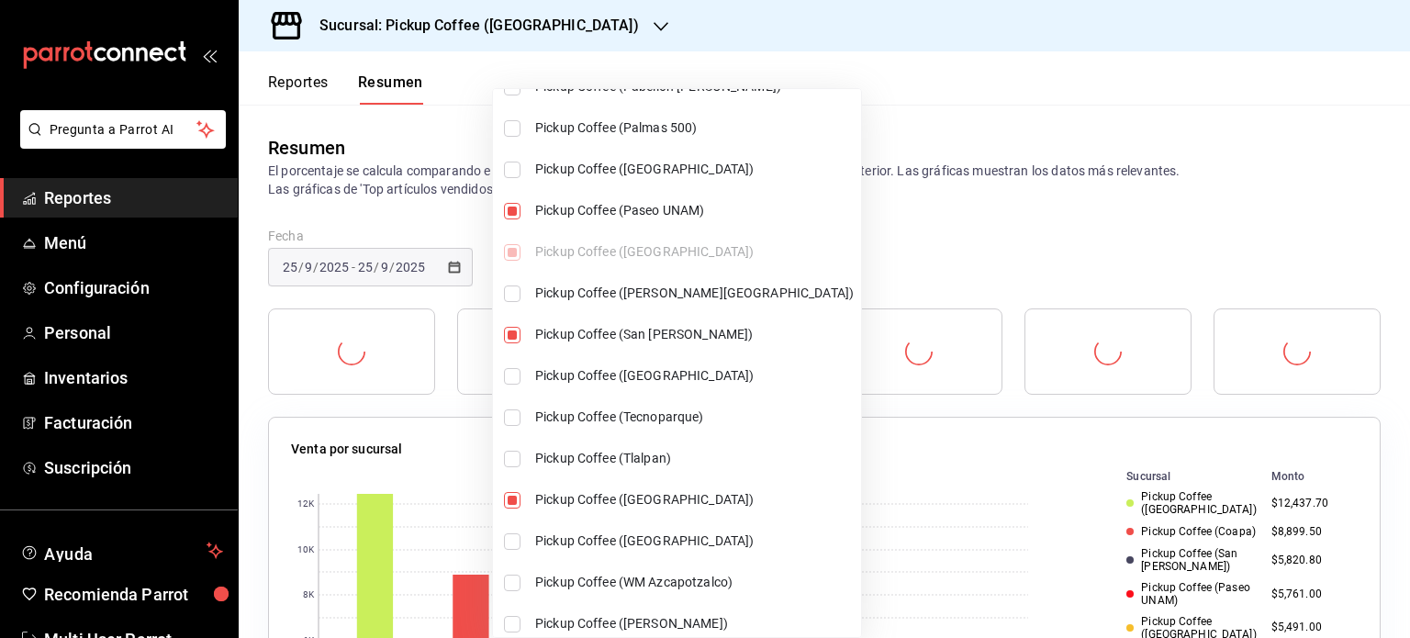
scroll to position [1389, 0]
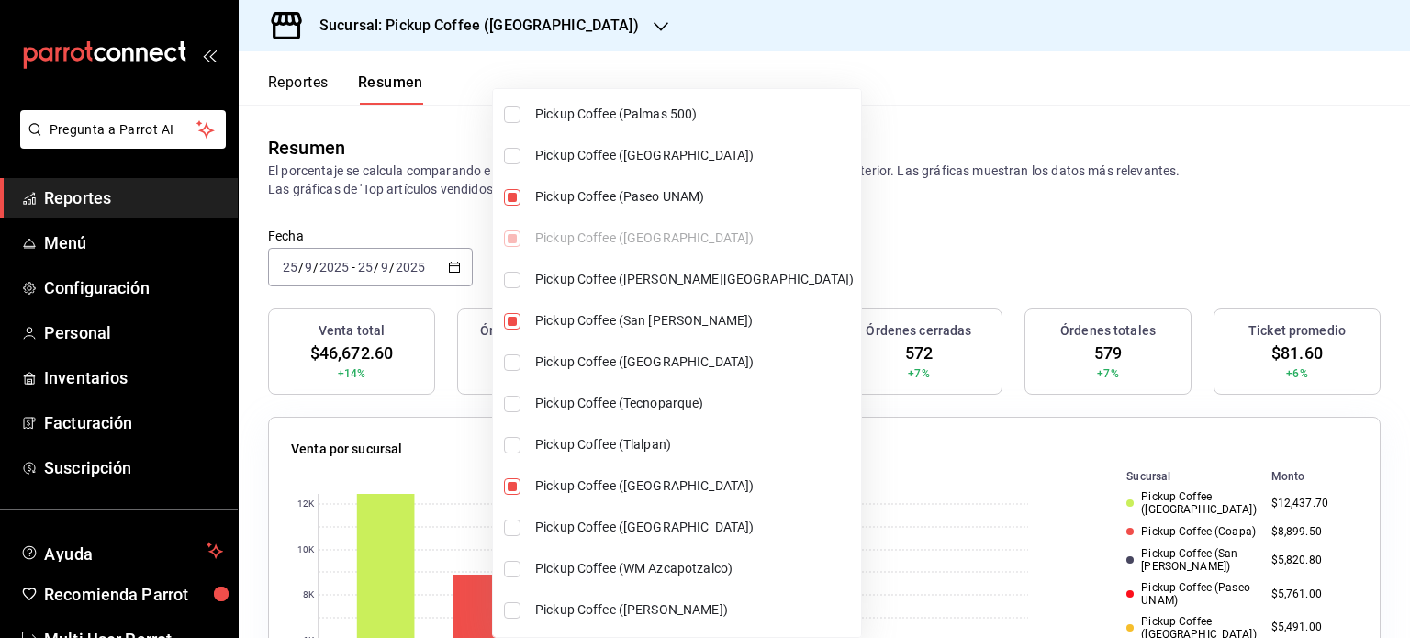
click at [836, 267] on div at bounding box center [705, 319] width 1410 height 638
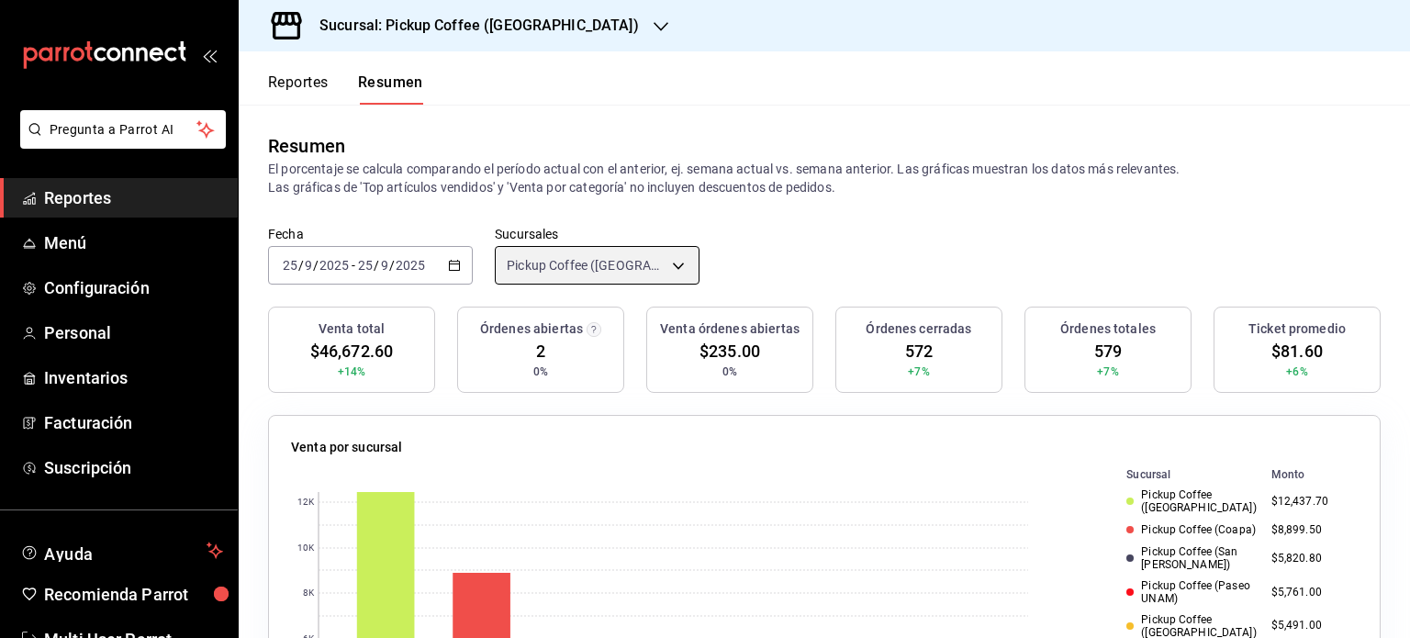
scroll to position [0, 0]
click at [683, 252] on body "Pregunta a Parrot AI Reportes Menú Configuración Personal Inventarios Facturaci…" at bounding box center [705, 319] width 1410 height 638
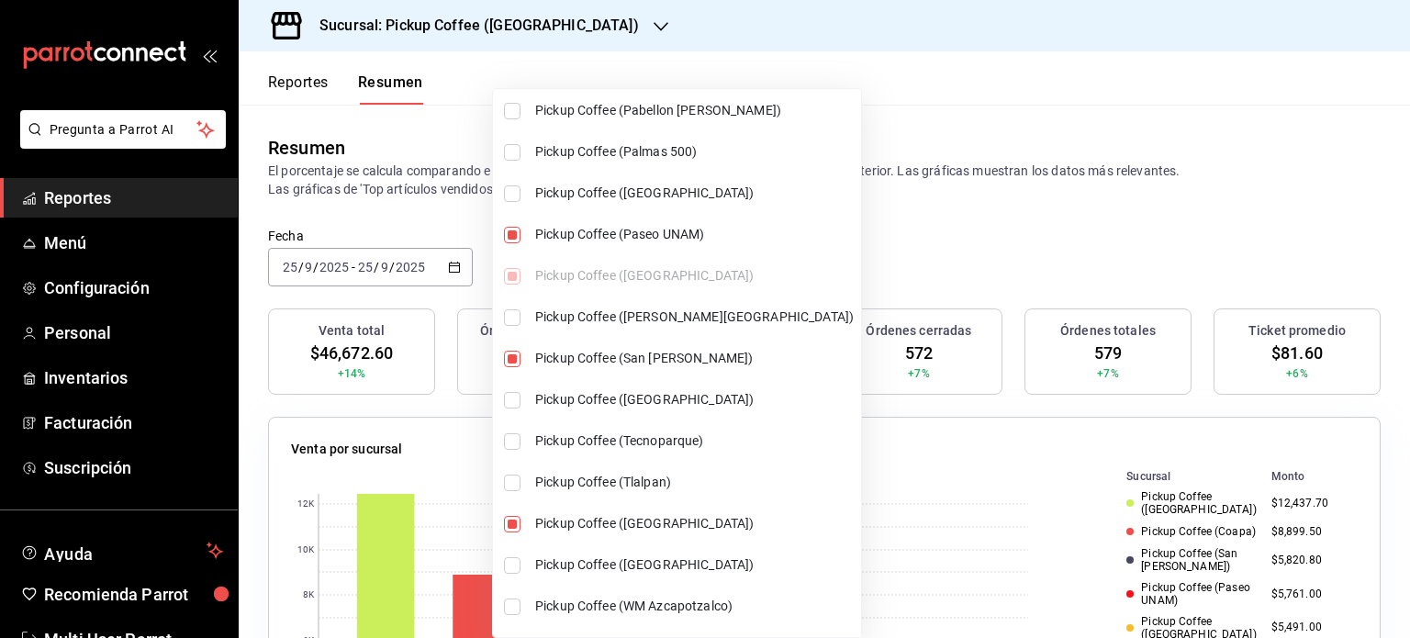
scroll to position [1389, 0]
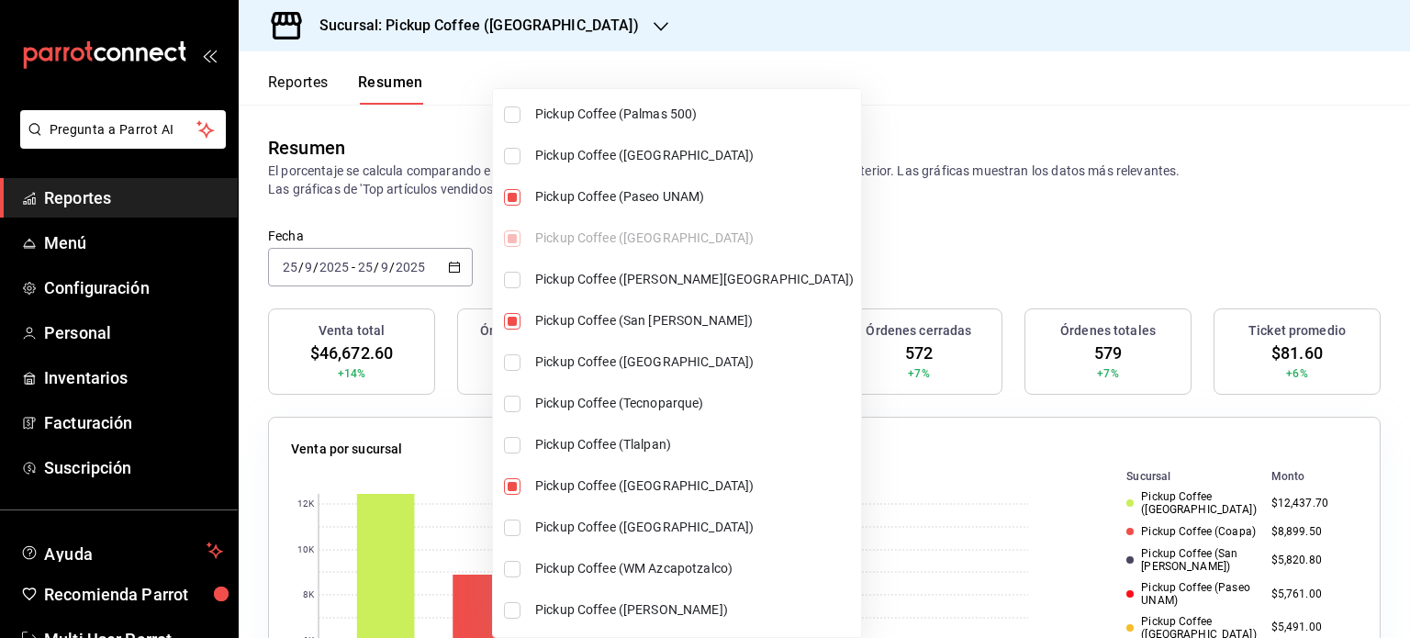
click at [628, 435] on span "Pickup Coffee (Tlalpan)" at bounding box center [694, 444] width 319 height 19
type input "[object Object],[object Object],[object Object],[object Object],[object Object]…"
checkbox input "true"
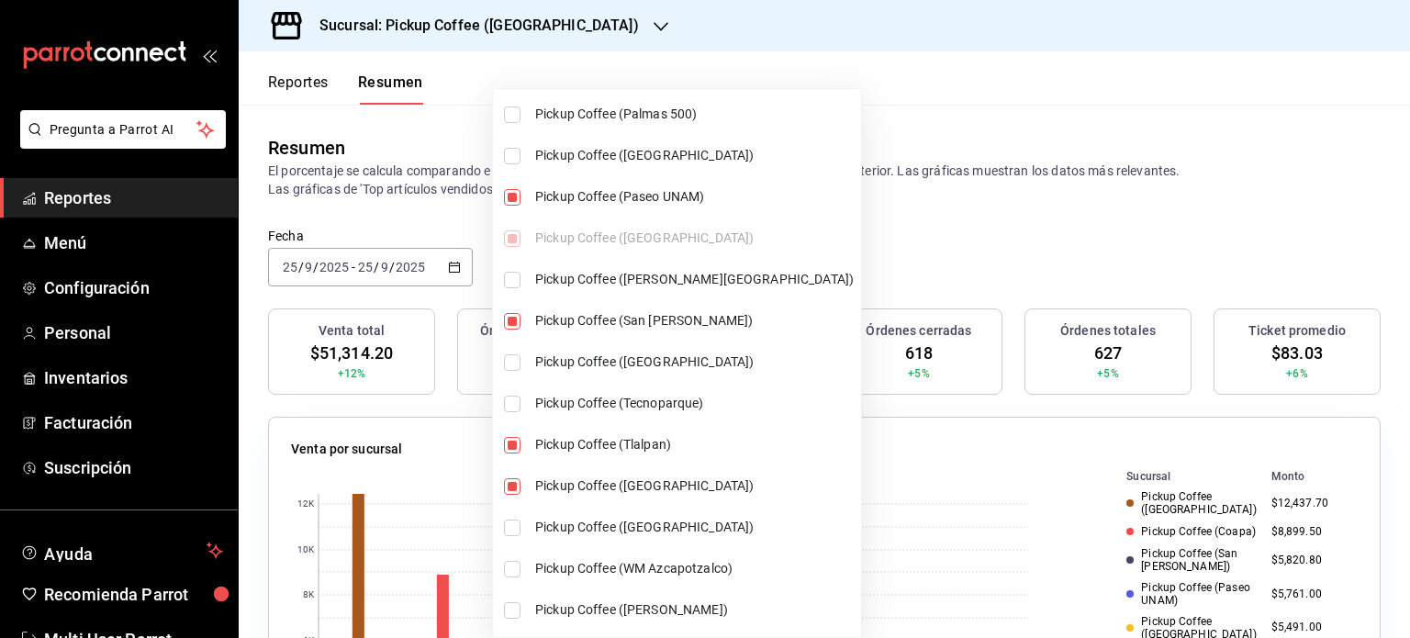
click at [1146, 267] on div at bounding box center [705, 319] width 1410 height 638
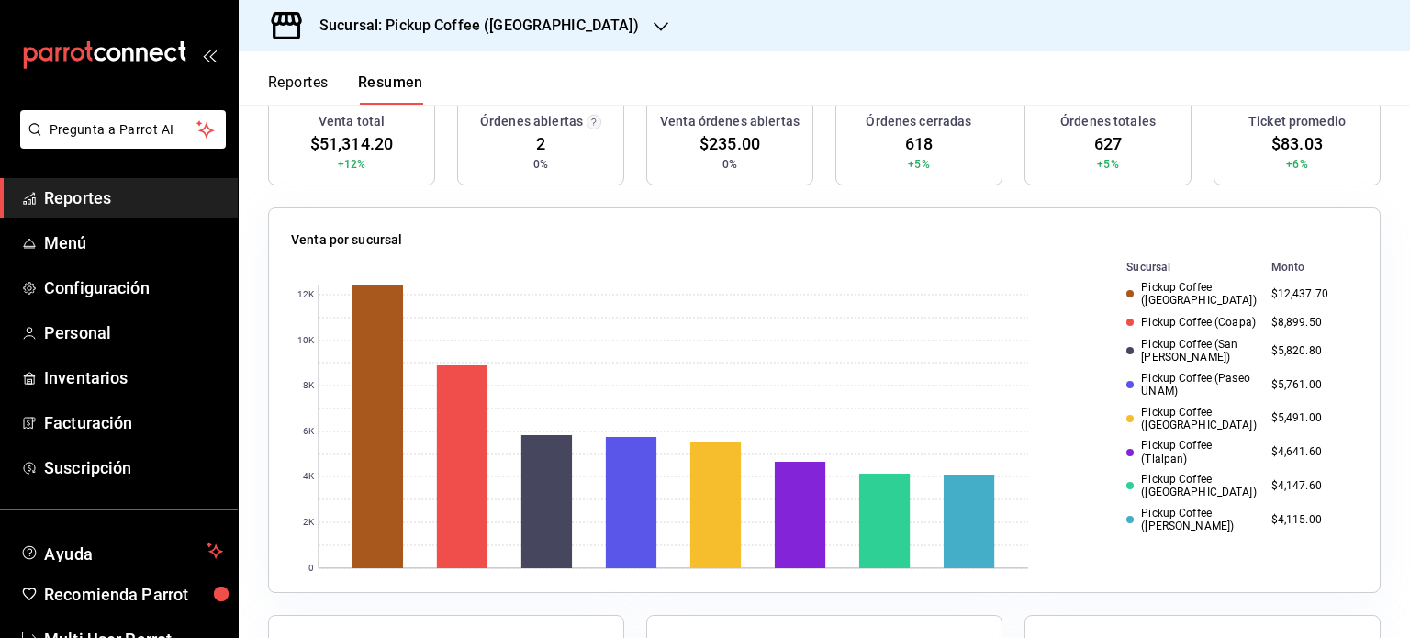
scroll to position [210, 0]
drag, startPoint x: 1116, startPoint y: 259, endPoint x: 1301, endPoint y: 533, distance: 330.0
click at [1301, 533] on div "Sucursal Monto Pickup Coffee ([GEOGRAPHIC_DATA]) $12,437.70 Pickup Coffee (Coap…" at bounding box center [1227, 412] width 261 height 313
click at [1282, 539] on div "Sucursal Monto Pickup Coffee ([GEOGRAPHIC_DATA]) $12,437.70 Pickup Coffee (Coap…" at bounding box center [1227, 412] width 261 height 313
